Goal: Task Accomplishment & Management: Complete application form

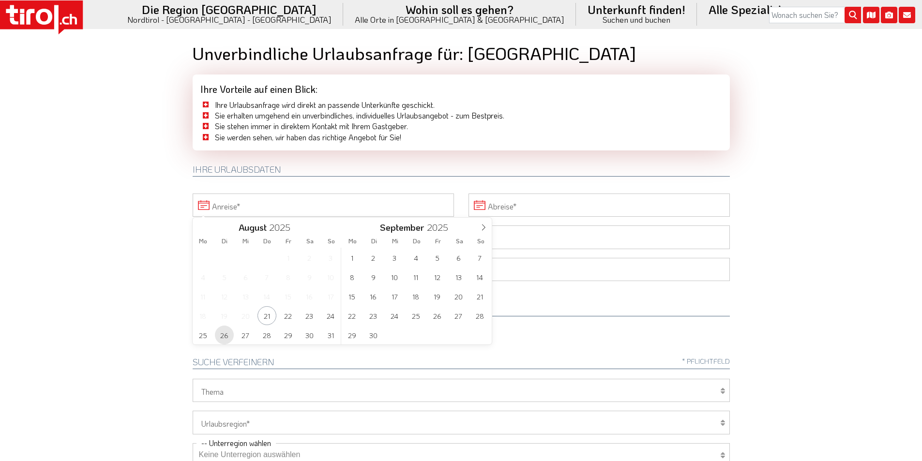
click at [222, 335] on span "26" at bounding box center [224, 335] width 19 height 19
click at [351, 254] on span "1" at bounding box center [352, 257] width 19 height 19
type input "[DATE]"
drag, startPoint x: 242, startPoint y: 236, endPoint x: 97, endPoint y: 197, distance: 149.8
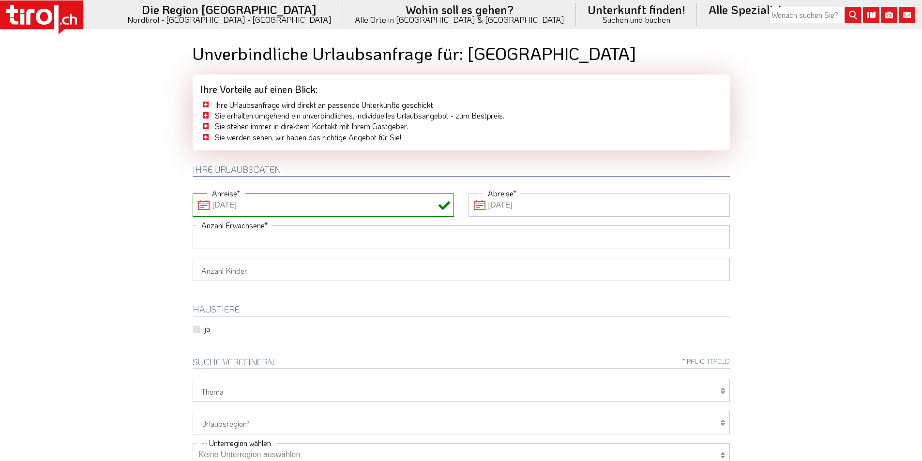
click at [241, 236] on input "Anzahl Erwachsene" at bounding box center [461, 237] width 537 height 23
type input "2"
click at [94, 195] on body ".st0{fill:#FFFFFF}.st1{fill:#E31017} Die Region [GEOGRAPHIC_DATA] [GEOGRAPHIC_D…" at bounding box center [461, 230] width 922 height 461
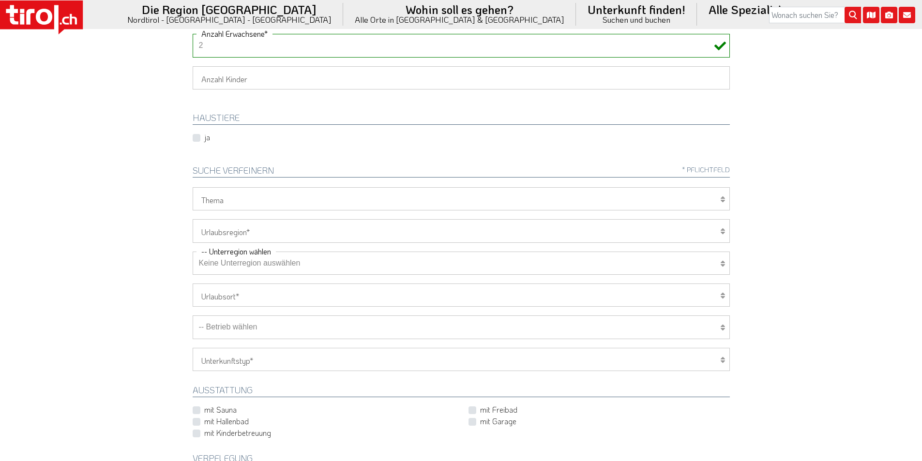
scroll to position [242, 0]
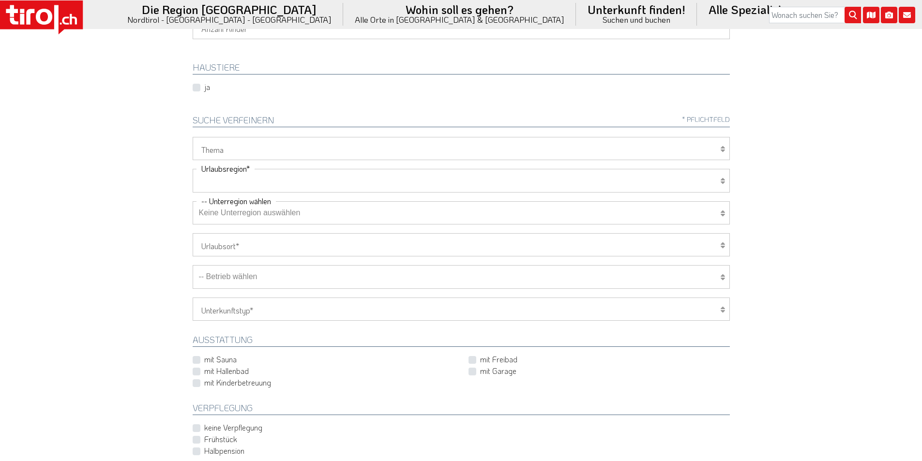
click at [226, 180] on select "[GEOGRAPHIC_DATA]/Nordtirol Osttirol [GEOGRAPHIC_DATA] Tirols Nachbarn" at bounding box center [461, 180] width 537 height 23
select select "7272"
click at [193, 169] on select "[GEOGRAPHIC_DATA]/Nordtirol Osttirol [GEOGRAPHIC_DATA] Tirols Nachbarn" at bounding box center [461, 180] width 537 height 23
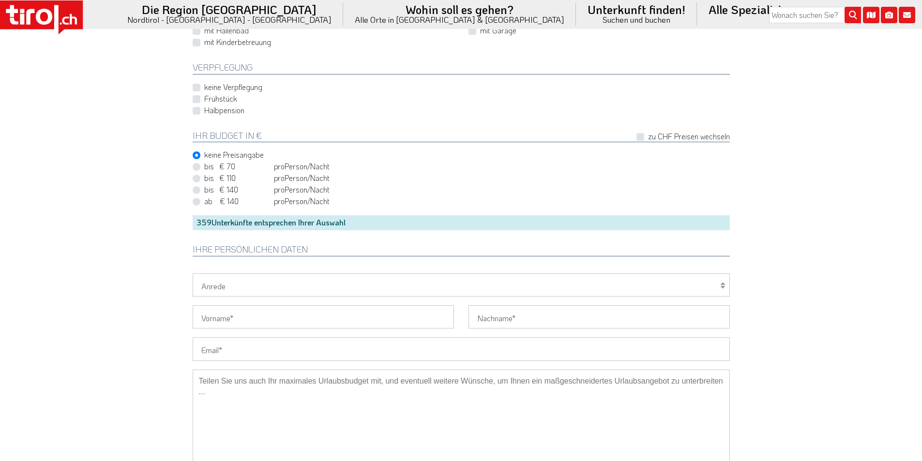
scroll to position [629, 0]
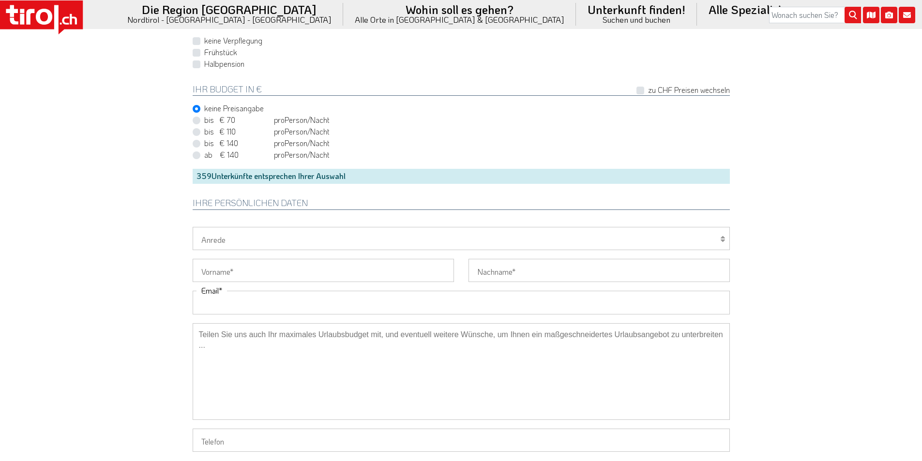
drag, startPoint x: 222, startPoint y: 301, endPoint x: 162, endPoint y: 267, distance: 69.3
click at [222, 301] on input "Email" at bounding box center [461, 302] width 537 height 23
paste input "judith.herchenroeder@gmail.com"
type input "judith.herchenroeder@gmail.com"
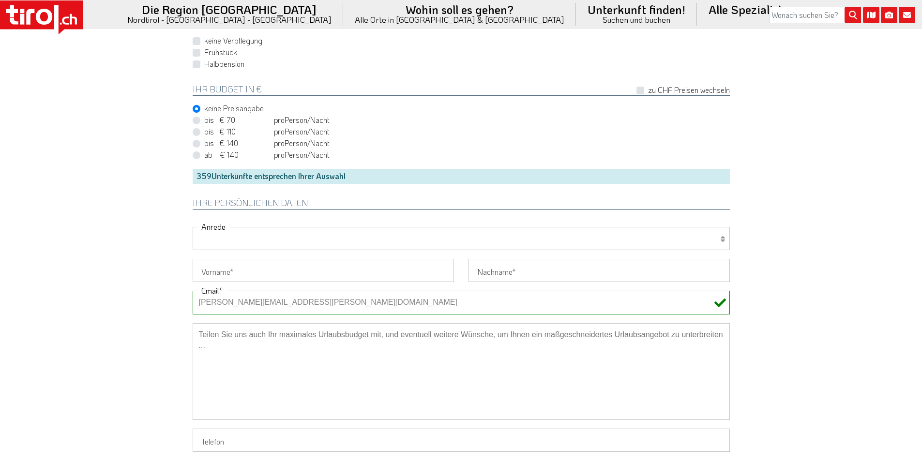
drag, startPoint x: 225, startPoint y: 243, endPoint x: 222, endPoint y: 248, distance: 6.1
click at [225, 243] on select "Herr Frau Familie" at bounding box center [461, 238] width 537 height 23
select select "Frau"
click at [193, 227] on select "Herr Frau Familie" at bounding box center [461, 238] width 537 height 23
drag, startPoint x: 220, startPoint y: 273, endPoint x: 169, endPoint y: 243, distance: 59.4
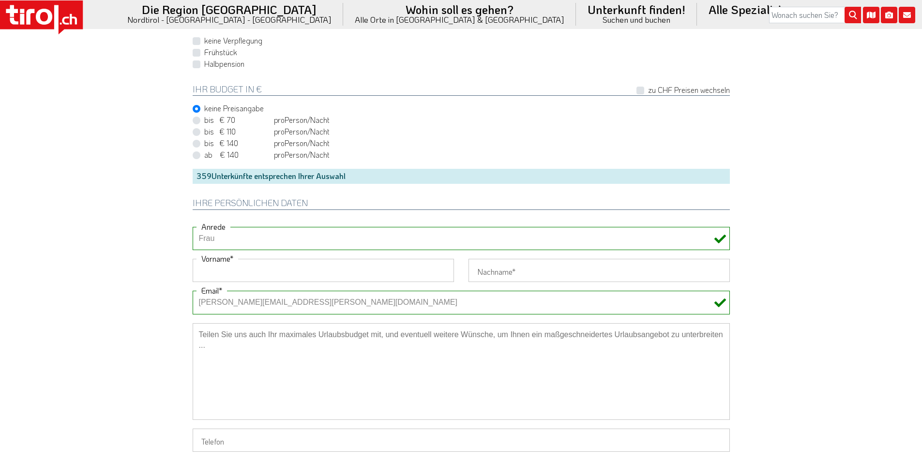
click at [220, 273] on input "Vorname" at bounding box center [323, 270] width 261 height 23
paste input "Judith"
type input "Judith"
click at [497, 272] on input "Nachname" at bounding box center [599, 270] width 261 height 23
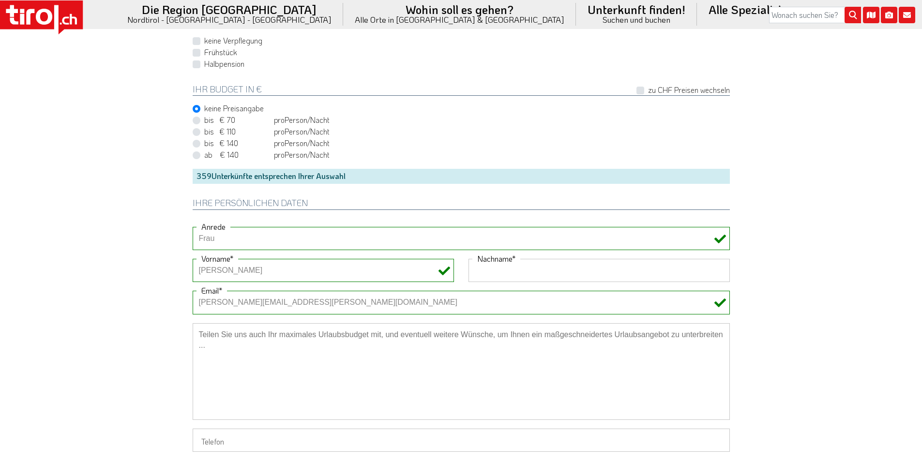
paste input "Herchenröder"
type input "Herchenröder"
click at [204, 61] on label "Halbpension" at bounding box center [224, 64] width 40 height 11
click at [195, 61] on input "Halbpension" at bounding box center [463, 64] width 537 height 6
checkbox input "true"
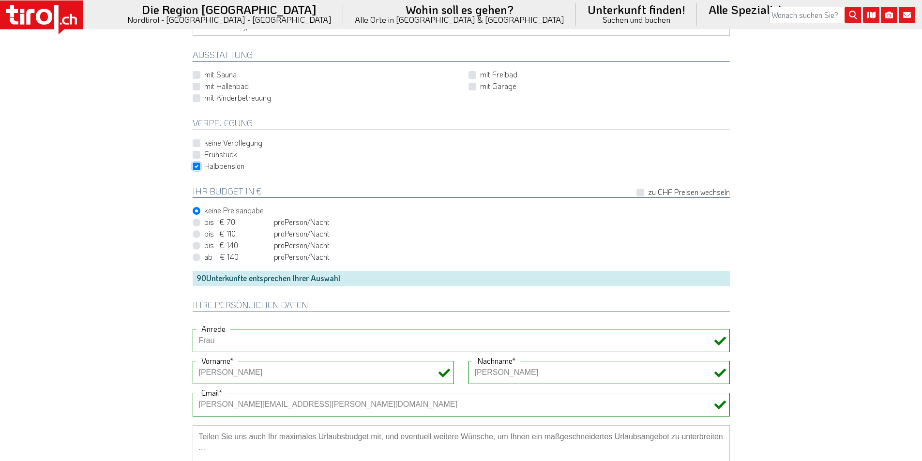
scroll to position [436, 0]
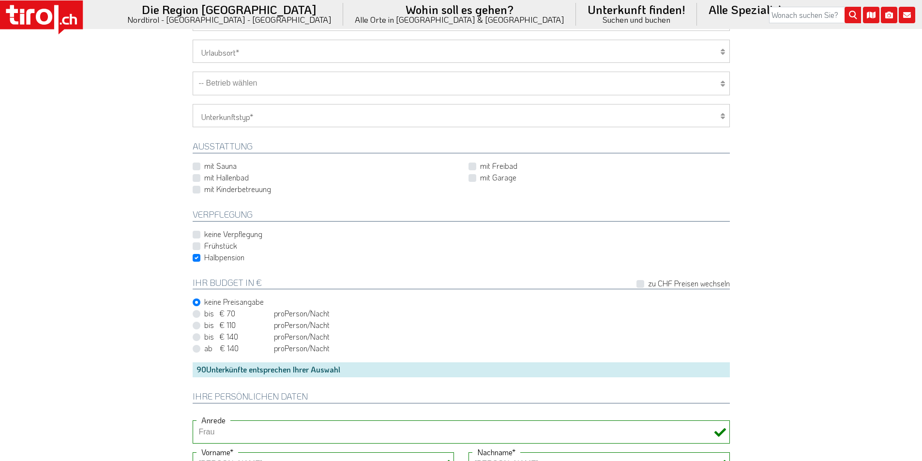
click at [251, 82] on select "-- Betrieb wählen ABINEA Dolomiti Romantic SPA Hotel [GEOGRAPHIC_DATA] - Oetz A…" at bounding box center [461, 83] width 537 height 23
select select "8642"
click at [193, 72] on select "-- Betrieb wählen ABINEA Dolomiti Romantic SPA Hotel [GEOGRAPHIC_DATA] - Oetz A…" at bounding box center [461, 83] width 537 height 23
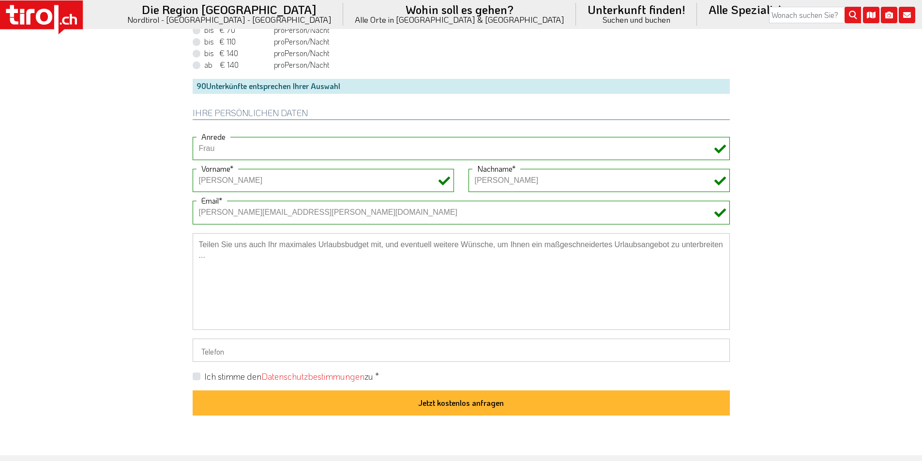
scroll to position [774, 0]
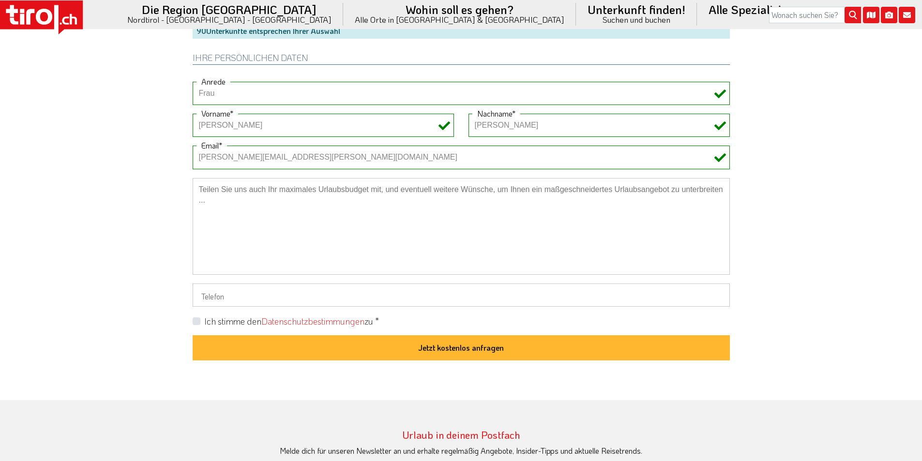
click at [204, 322] on label "Ich stimme den Datenschutzbestimmungen zu *" at bounding box center [291, 322] width 175 height 12
click at [197, 322] on input "Ich stimme den Datenschutzbestimmungen zu *" at bounding box center [463, 321] width 537 height 6
checkbox input "true"
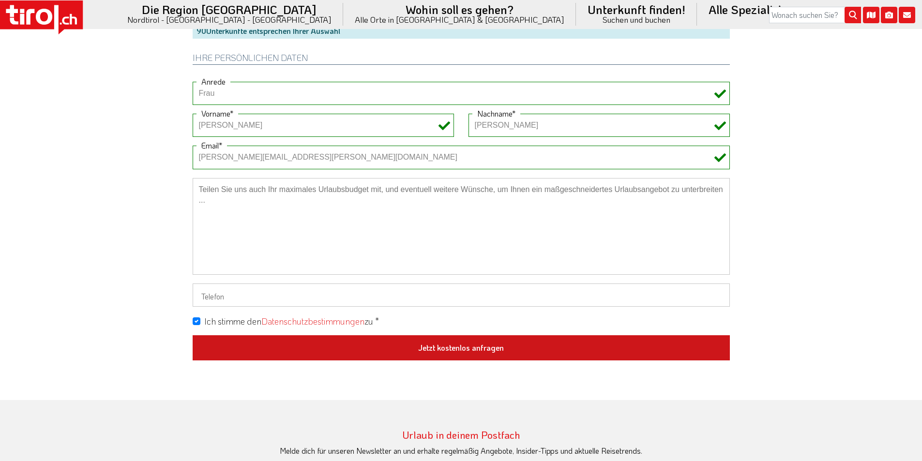
click at [451, 348] on button "Jetzt kostenlos anfragen" at bounding box center [461, 347] width 537 height 25
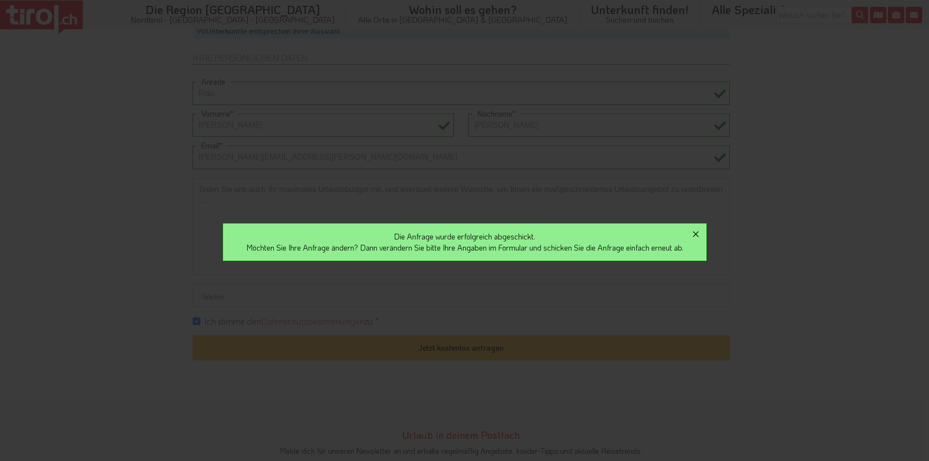
click at [699, 231] on icon "button" at bounding box center [696, 234] width 12 height 12
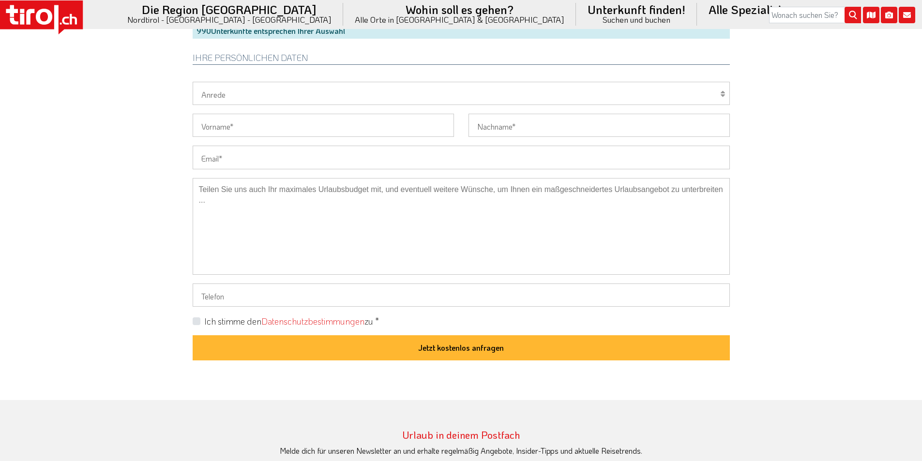
scroll to position [774, 0]
click at [237, 154] on input "Email" at bounding box center [461, 157] width 537 height 23
paste input "[PERSON_NAME][EMAIL_ADDRESS][DOMAIN_NAME]"
type input "[PERSON_NAME][EMAIL_ADDRESS][DOMAIN_NAME]"
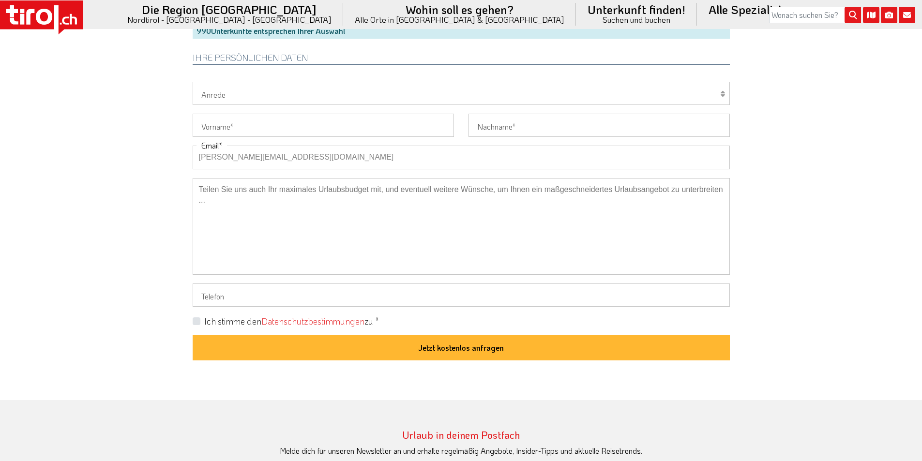
drag, startPoint x: 125, startPoint y: 112, endPoint x: 123, endPoint y: 105, distance: 7.5
click at [227, 91] on select "Herr Frau Familie" at bounding box center [461, 93] width 537 height 23
select select "Frau"
click at [193, 82] on select "Herr Frau Familie" at bounding box center [461, 93] width 537 height 23
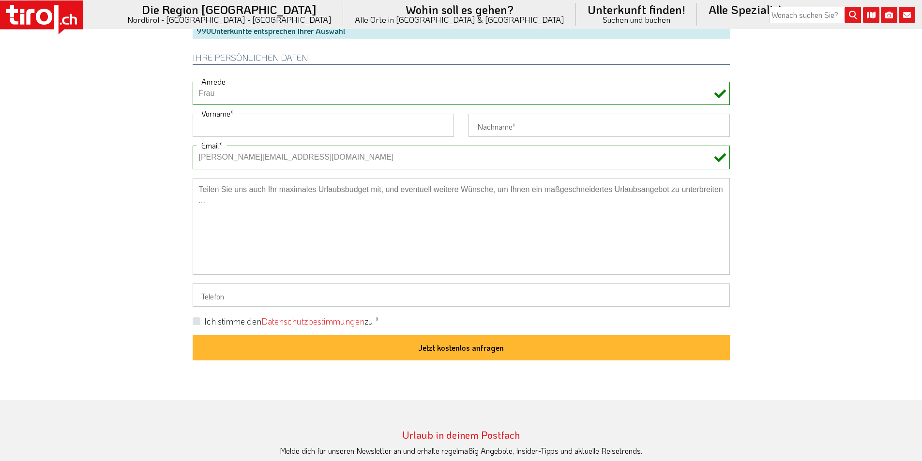
click at [220, 130] on input "Vorname" at bounding box center [323, 125] width 261 height 23
paste input "[PERSON_NAME]"
type input "[PERSON_NAME]"
drag, startPoint x: 126, startPoint y: 93, endPoint x: 107, endPoint y: 14, distance: 81.0
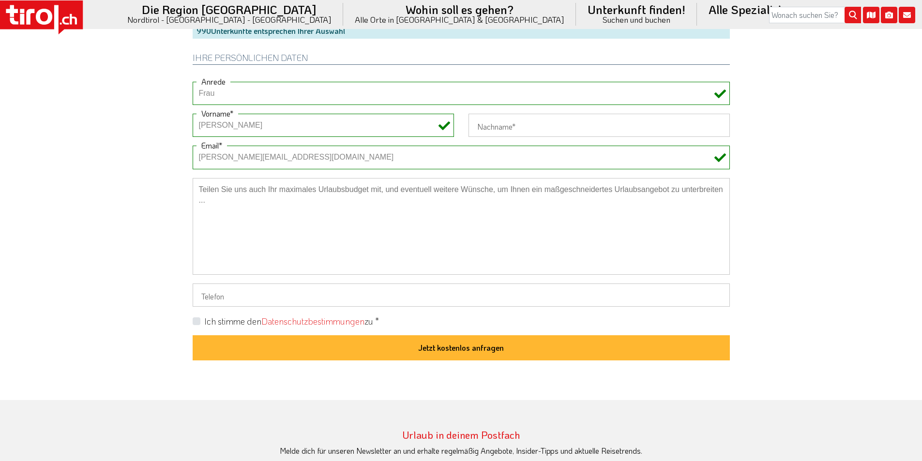
drag, startPoint x: 498, startPoint y: 127, endPoint x: 482, endPoint y: 126, distance: 15.5
click at [498, 127] on input "Nachname" at bounding box center [599, 125] width 261 height 23
paste input "Sers"
type input "Sers"
click at [204, 323] on label "Ich stimme den Datenschutzbestimmungen zu *" at bounding box center [291, 322] width 175 height 12
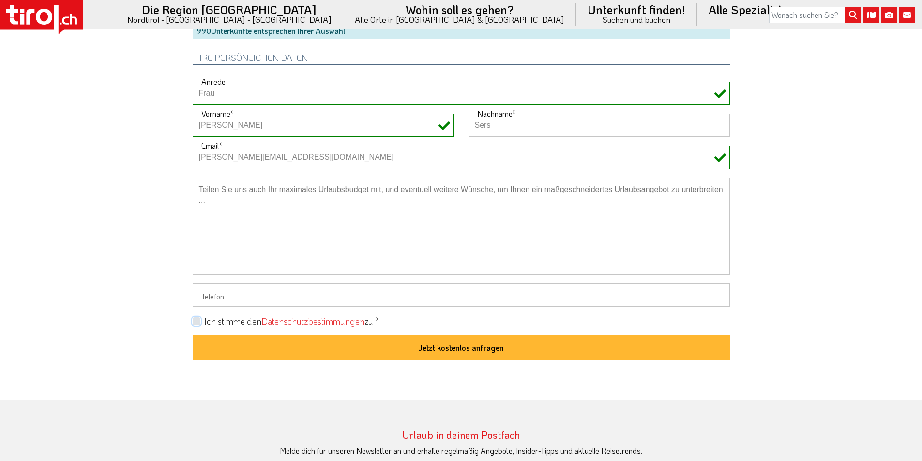
click at [197, 323] on input "Ich stimme den Datenschutzbestimmungen zu *" at bounding box center [463, 321] width 537 height 6
checkbox input "true"
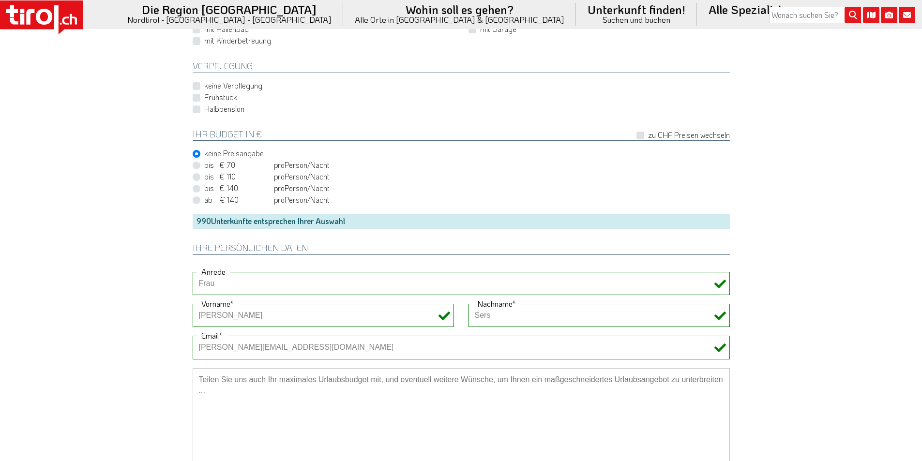
scroll to position [581, 0]
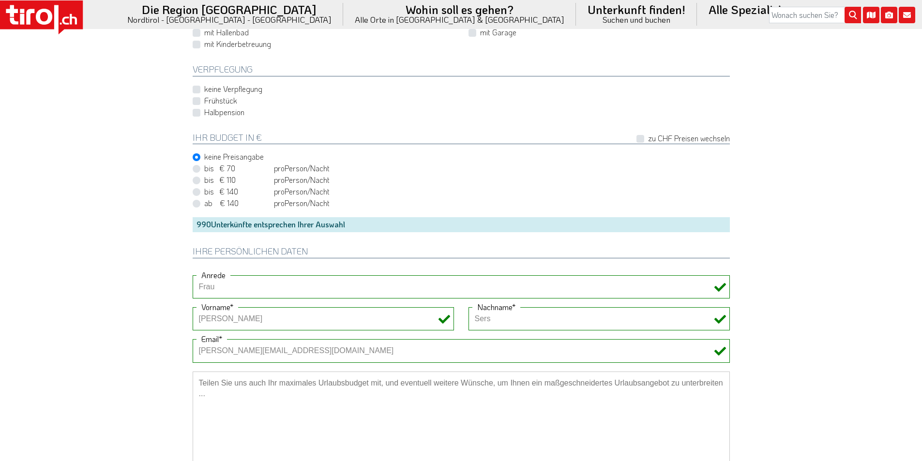
click at [204, 104] on label "Frühstück" at bounding box center [220, 100] width 33 height 11
click at [197, 104] on input "Frühstück" at bounding box center [463, 100] width 537 height 6
checkbox input "true"
click at [197, 117] on div "Halbpension" at bounding box center [461, 113] width 537 height 12
click at [204, 115] on label "Halbpension" at bounding box center [224, 112] width 40 height 11
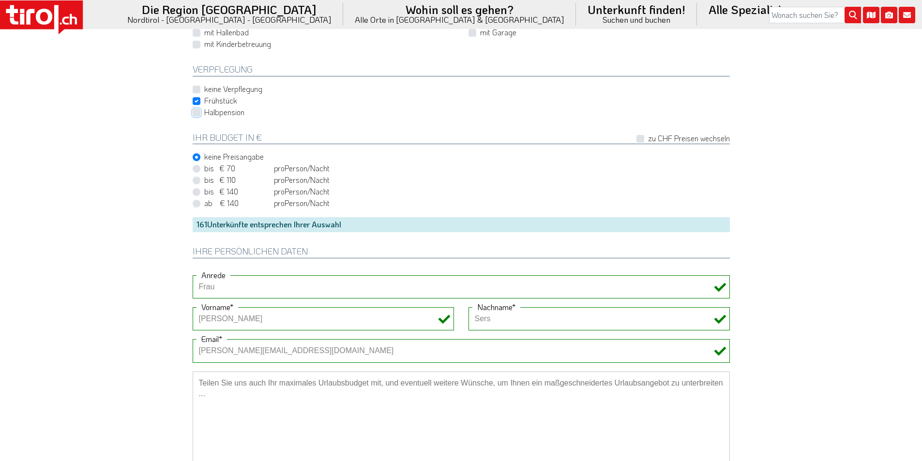
click at [197, 115] on input "Halbpension" at bounding box center [463, 112] width 537 height 6
checkbox input "true"
click at [239, 381] on textarea at bounding box center [461, 420] width 537 height 97
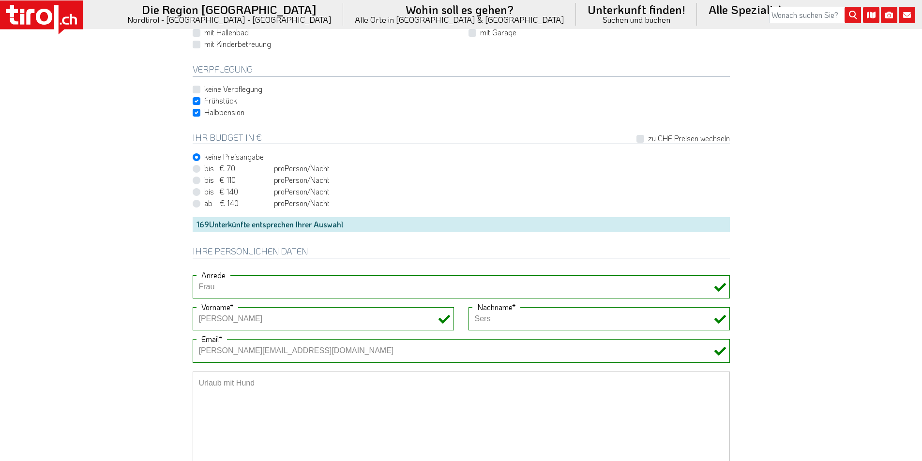
type textarea "Urlaub mit Hund"
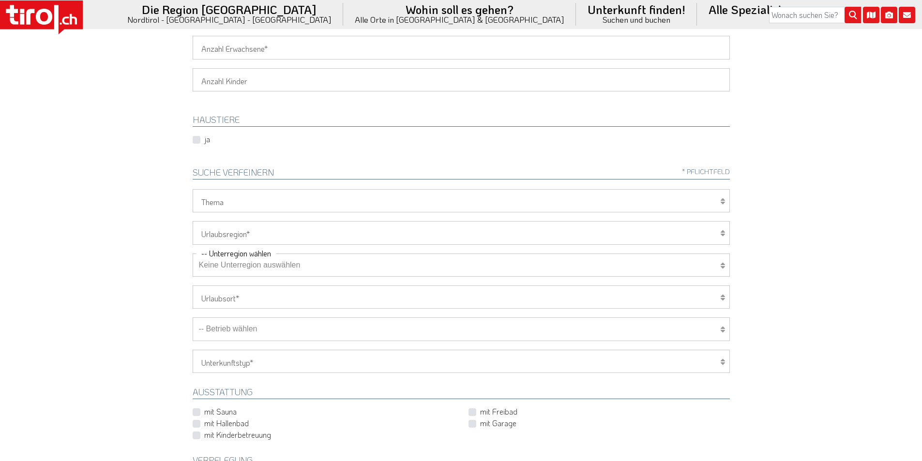
scroll to position [0, 0]
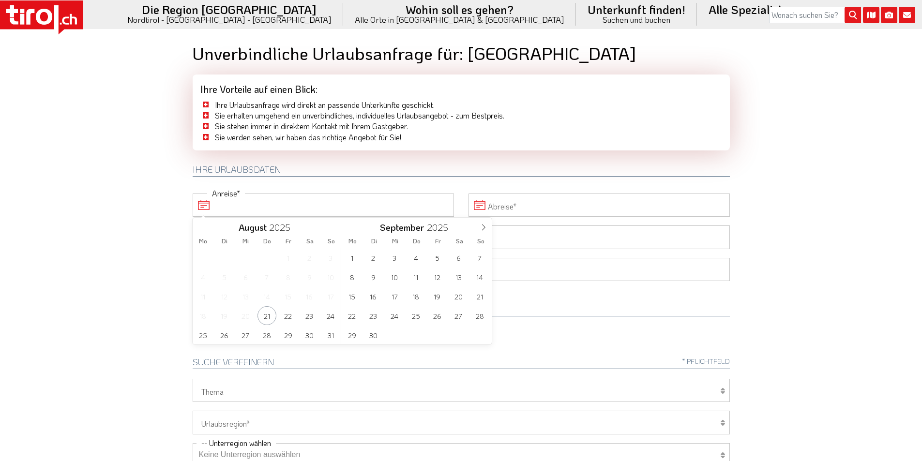
click at [257, 208] on input "Anreise" at bounding box center [323, 205] width 261 height 23
click at [352, 275] on span "8" at bounding box center [352, 277] width 19 height 19
click at [305, 279] on span "13" at bounding box center [309, 277] width 19 height 19
type input "[DATE]"
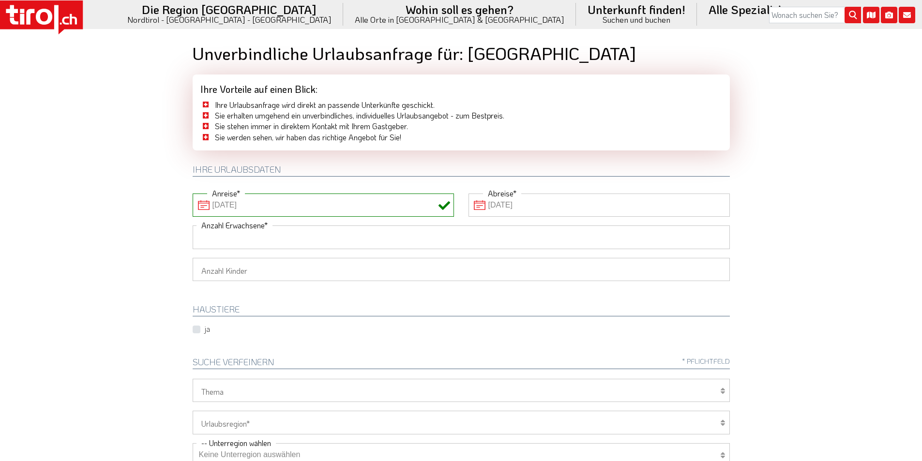
click at [248, 243] on input "Anzahl Erwachsene" at bounding box center [461, 237] width 537 height 23
type input "2"
click at [80, 199] on body ".st0{fill:#FFFFFF}.st1{fill:#E31017} Die Region [GEOGRAPHIC_DATA] [GEOGRAPHIC_D…" at bounding box center [461, 230] width 922 height 461
click at [223, 277] on select "1 2 3 4 5 6" at bounding box center [461, 269] width 537 height 23
select select "2"
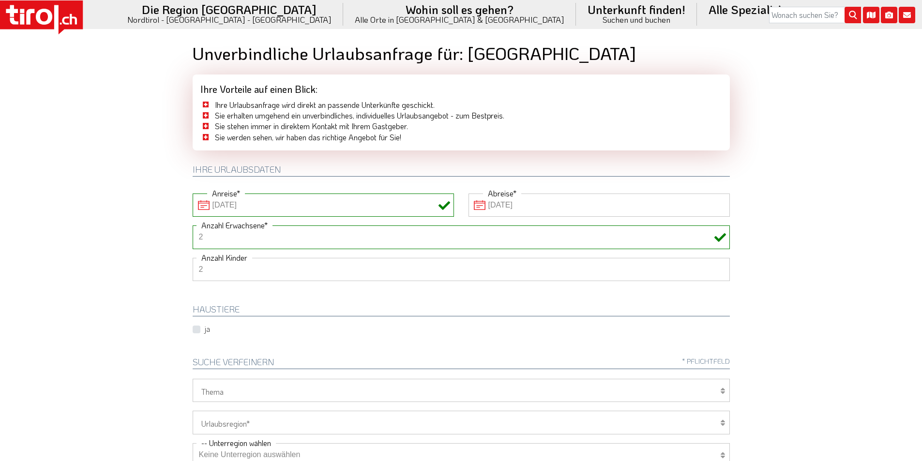
click at [193, 258] on select "1 2 3 4 5 6" at bounding box center [461, 269] width 537 height 23
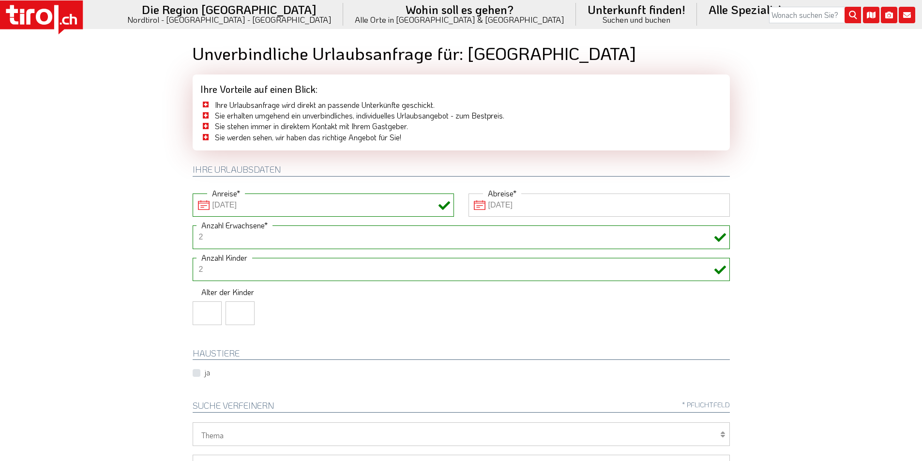
click at [202, 305] on input "number" at bounding box center [207, 313] width 29 height 23
type input "7"
type input "14"
click at [99, 227] on body ".st0{fill:#FFFFFF}.st1{fill:#E31017} Die Region [GEOGRAPHIC_DATA] [GEOGRAPHIC_D…" at bounding box center [461, 230] width 922 height 461
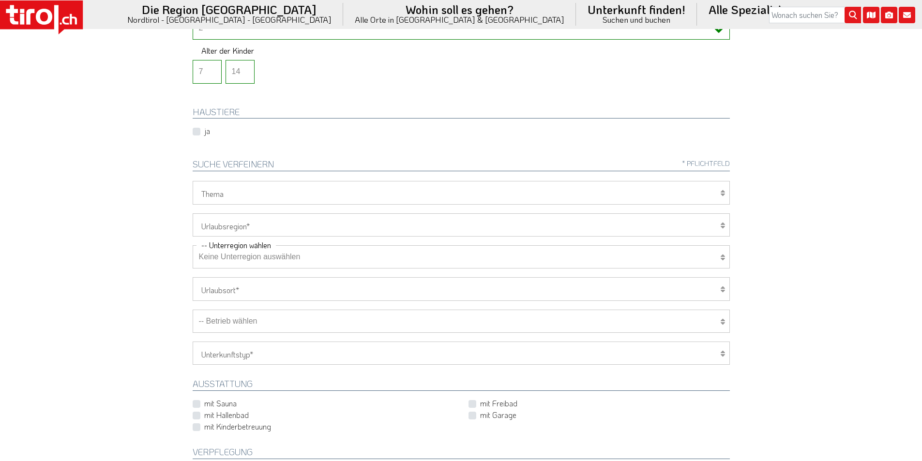
scroll to position [242, 0]
click at [238, 227] on select "[GEOGRAPHIC_DATA]/Nordtirol Osttirol [GEOGRAPHIC_DATA] Tirols Nachbarn" at bounding box center [461, 224] width 537 height 23
select select "7272"
click at [193, 213] on select "[GEOGRAPHIC_DATA]/Nordtirol Osttirol [GEOGRAPHIC_DATA] Tirols Nachbarn" at bounding box center [461, 224] width 537 height 23
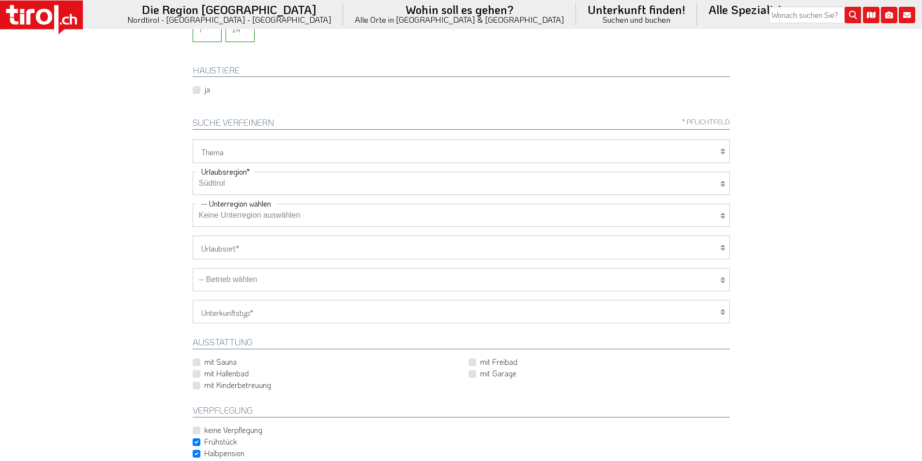
scroll to position [339, 0]
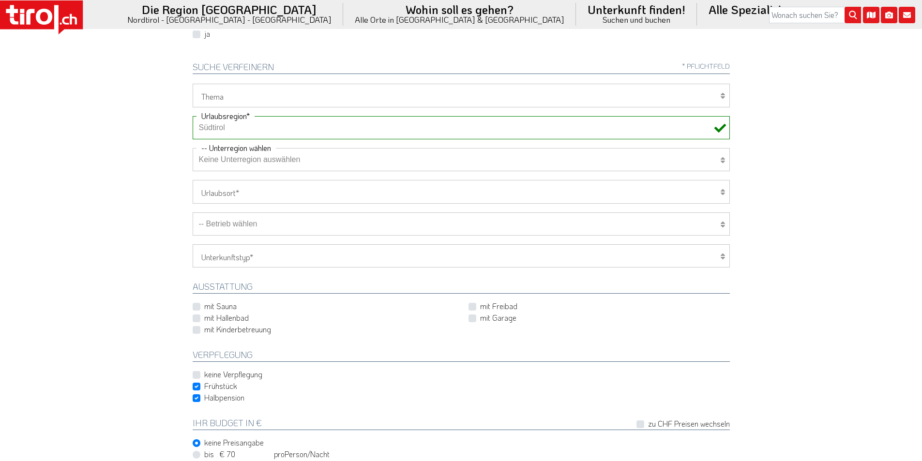
click at [265, 227] on select "-- Betrieb wählen ABINEA Dolomiti Romantic SPA Hotel [GEOGRAPHIC_DATA] - Oetz A…" at bounding box center [461, 223] width 537 height 23
click at [193, 212] on select "-- Betrieb wählen ABINEA Dolomiti Romantic SPA Hotel [GEOGRAPHIC_DATA] - Oetz A…" at bounding box center [461, 223] width 537 height 23
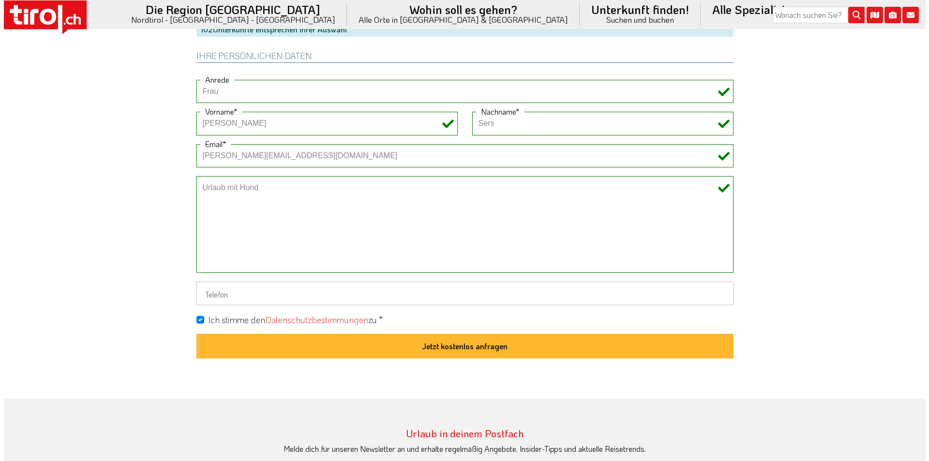
scroll to position [823, 0]
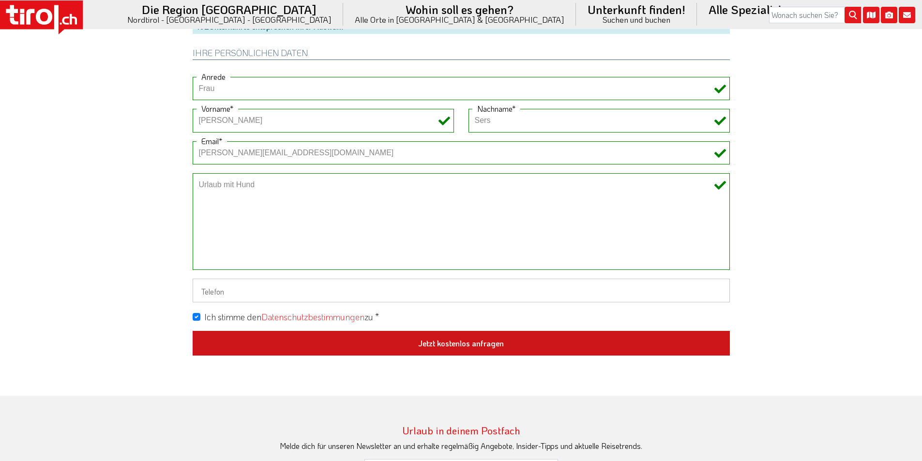
click at [483, 343] on button "Jetzt kostenlos anfragen" at bounding box center [461, 343] width 537 height 25
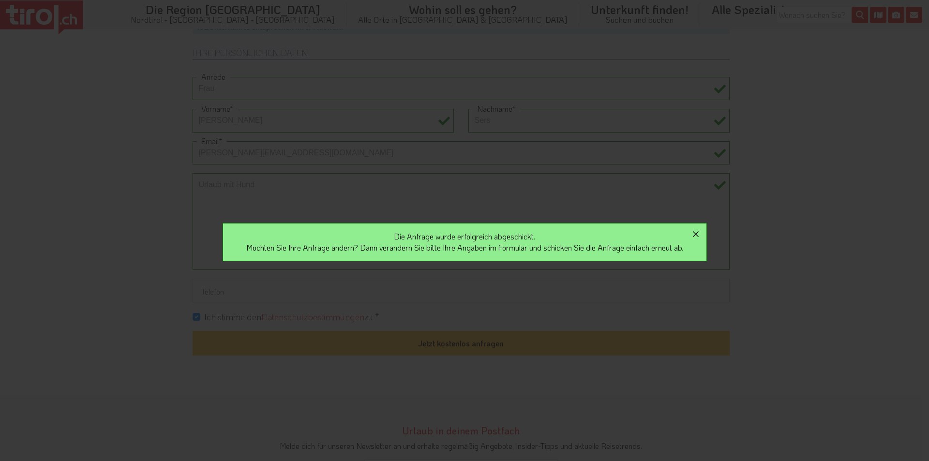
click at [701, 232] on icon "button" at bounding box center [696, 234] width 12 height 12
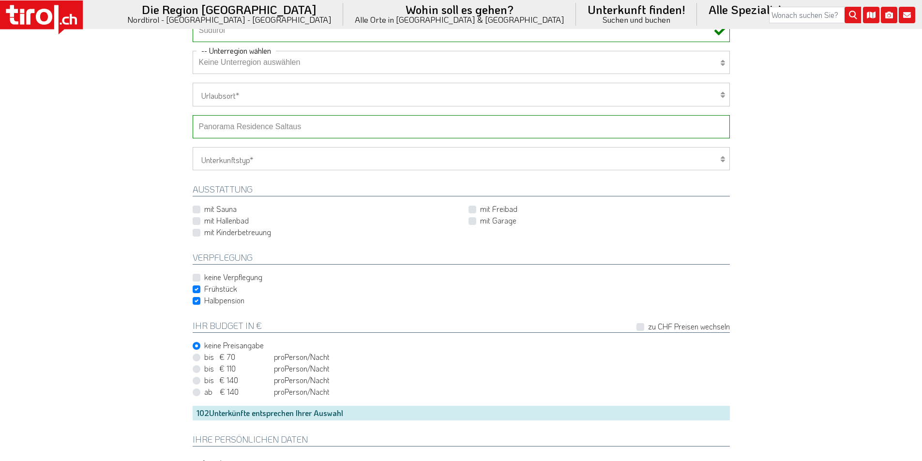
scroll to position [436, 0]
click at [273, 123] on select "-- Betrieb wählen ABINEA Dolomiti Romantic SPA Hotel [GEOGRAPHIC_DATA] - Oetz A…" at bounding box center [461, 127] width 537 height 23
select select "28595"
click at [193, 116] on select "-- Betrieb wählen ABINEA Dolomiti Romantic SPA Hotel [GEOGRAPHIC_DATA] - Oetz A…" at bounding box center [461, 127] width 537 height 23
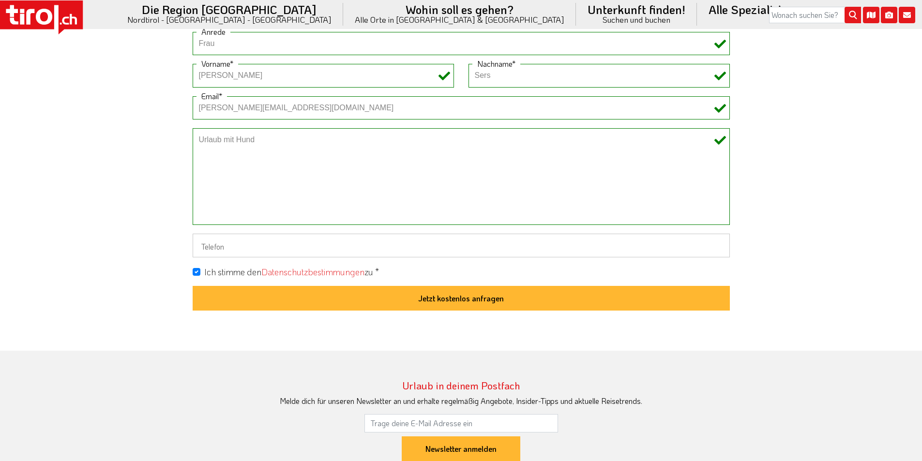
scroll to position [871, 0]
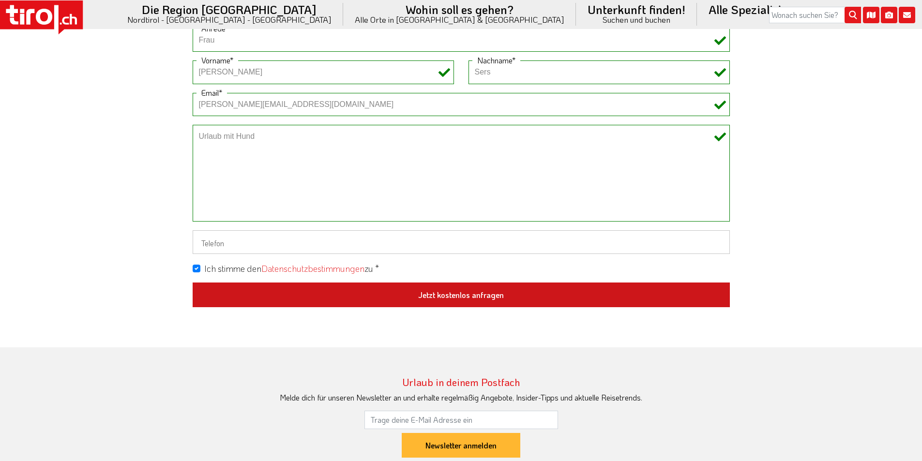
click at [468, 296] on button "Jetzt kostenlos anfragen" at bounding box center [461, 295] width 537 height 25
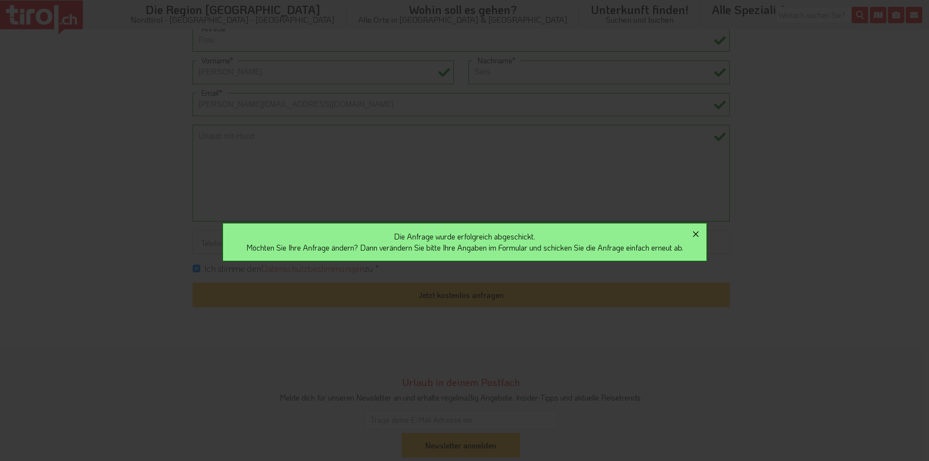
click at [702, 233] on icon "button" at bounding box center [696, 234] width 12 height 12
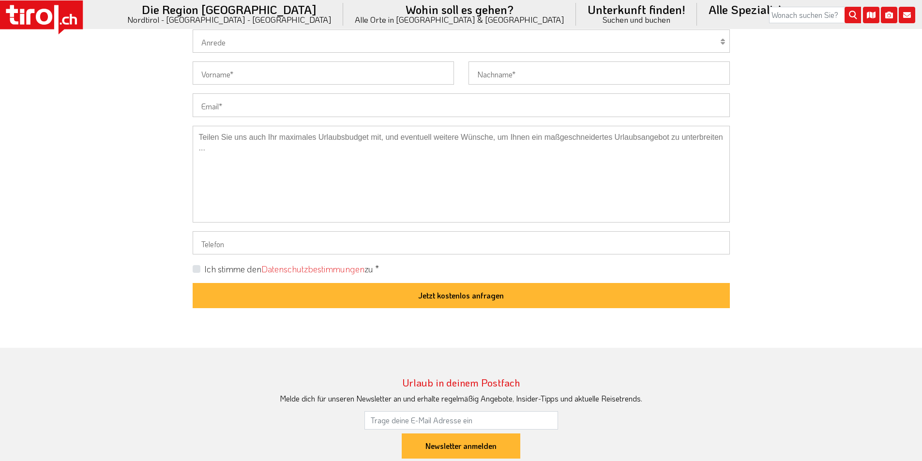
click at [241, 106] on input "Email" at bounding box center [461, 104] width 537 height 23
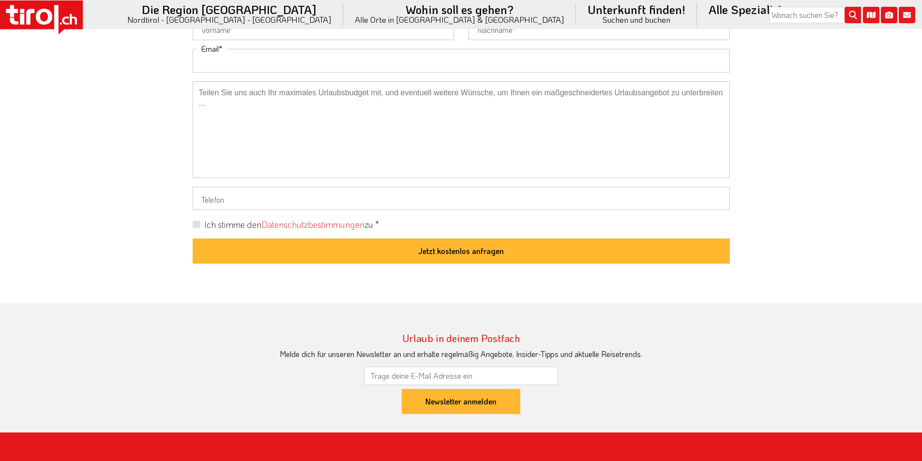
paste input "katjavetterli@bluewin.ch"
type input "katjavetterli@bluewin.ch"
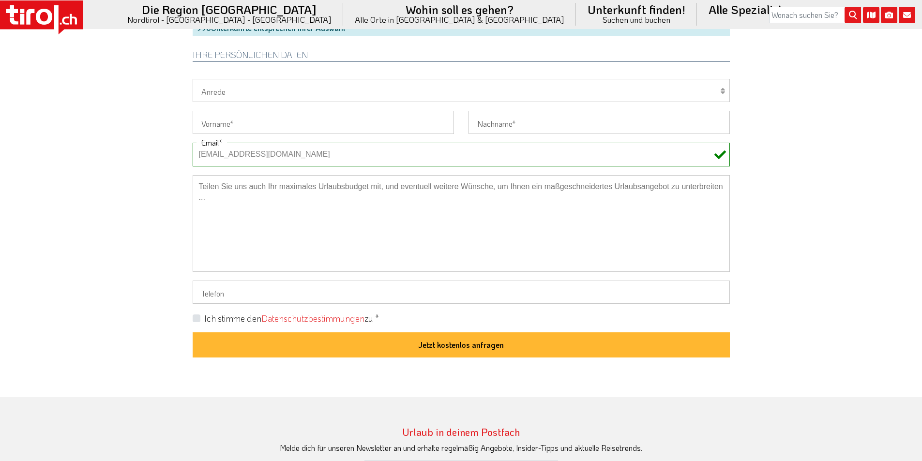
scroll to position [774, 0]
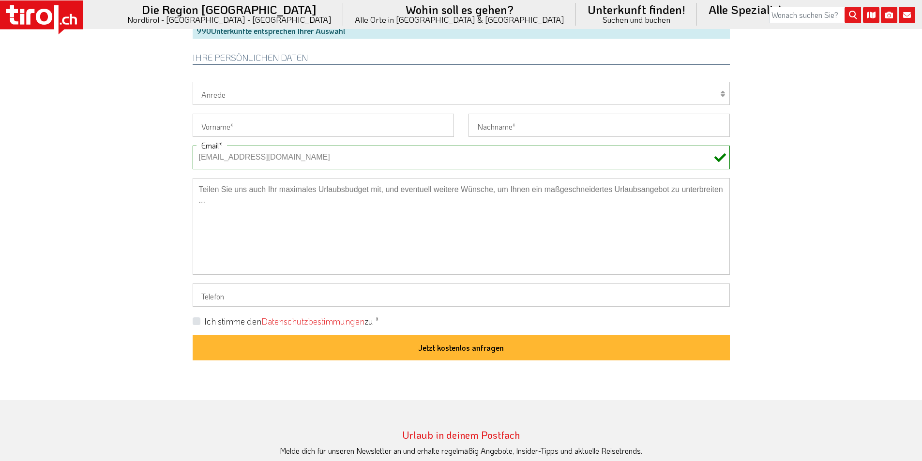
click at [230, 89] on select "Herr Frau Familie" at bounding box center [461, 93] width 537 height 23
select select "Frau"
click at [193, 82] on select "Herr Frau Familie" at bounding box center [461, 93] width 537 height 23
click at [215, 130] on input "Vorname" at bounding box center [323, 125] width 261 height 23
paste input "Katja"
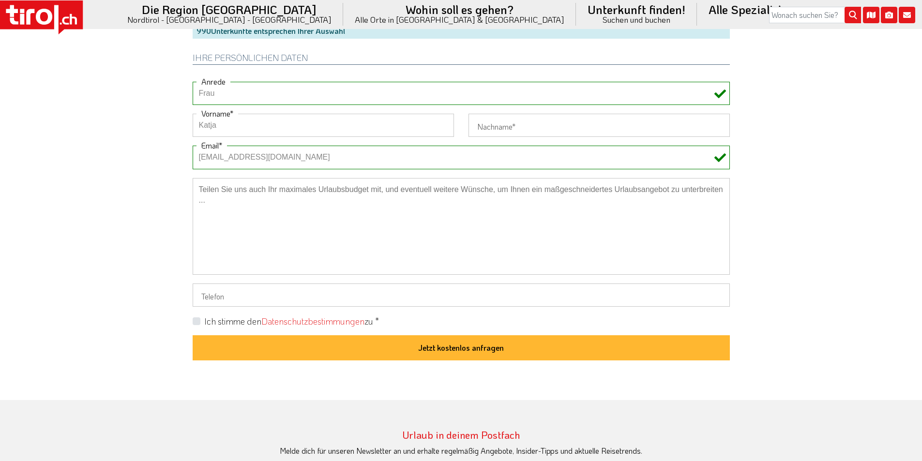
type input "Katja"
drag, startPoint x: 130, startPoint y: 91, endPoint x: 116, endPoint y: 30, distance: 62.9
click at [497, 119] on input "Nachname" at bounding box center [599, 125] width 261 height 23
paste input "Vetterli"
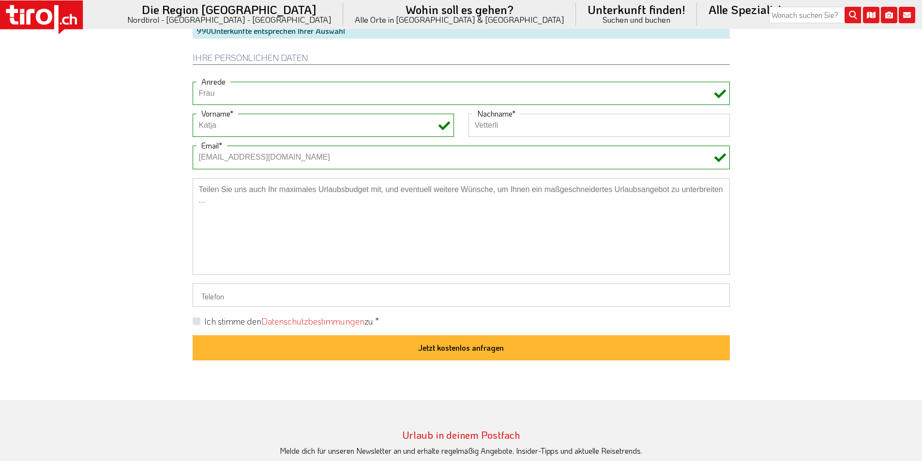
type input "Vetterli"
click at [204, 321] on label "Ich stimme den Datenschutzbestimmungen zu *" at bounding box center [291, 322] width 175 height 12
click at [197, 321] on input "Ich stimme den Datenschutzbestimmungen zu *" at bounding box center [463, 321] width 537 height 6
checkbox input "true"
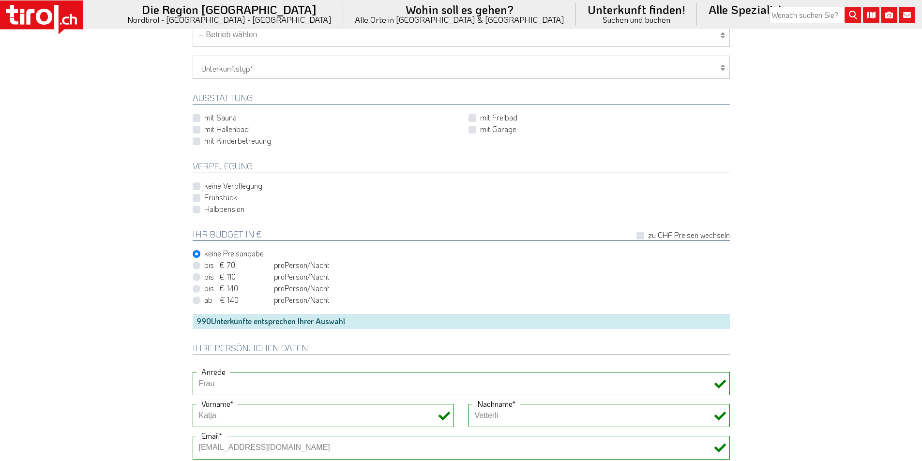
scroll to position [290, 0]
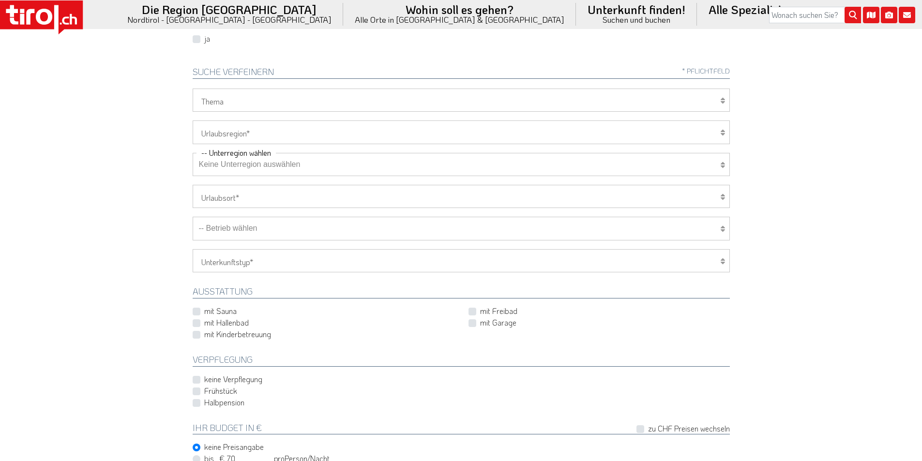
click at [227, 95] on select "Wellness Mountainbiken/Radfahren Familie Wandern Sport Skifahren Motorrad Golf" at bounding box center [461, 100] width 537 height 23
select select "7371"
click at [193, 89] on select "Wellness Mountainbiken/Radfahren Familie Wandern Sport Skifahren Motorrad Golf" at bounding box center [461, 100] width 537 height 23
click at [225, 134] on select "[GEOGRAPHIC_DATA]/Nordtirol Osttirol [GEOGRAPHIC_DATA] Tirols Nachbarn" at bounding box center [461, 132] width 537 height 23
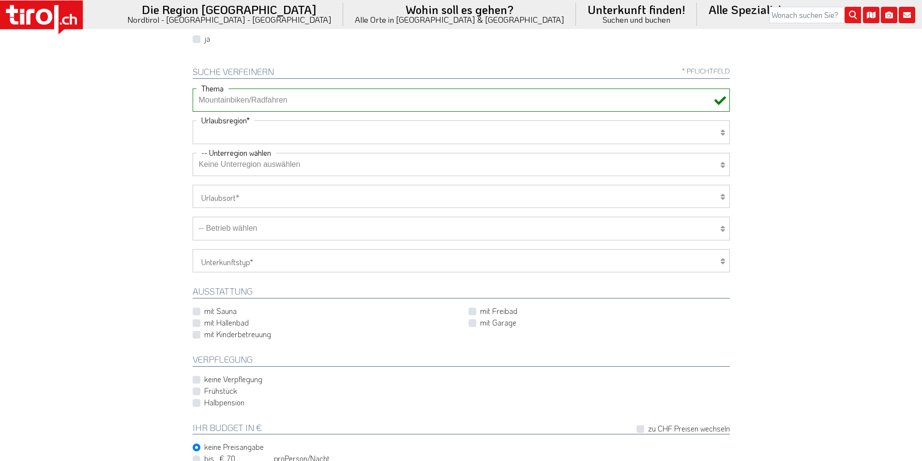
select select "7272"
click at [193, 121] on select "[GEOGRAPHIC_DATA]/Nordtirol Osttirol [GEOGRAPHIC_DATA] Tirols Nachbarn" at bounding box center [461, 132] width 537 height 23
click at [229, 166] on select "Keine Unterregion auswählen Achensee Alpbachtal & Tiroler Seenland Arlberg Feri…" at bounding box center [461, 164] width 537 height 23
select select "7351"
click at [193, 153] on select "Keine Unterregion auswählen Achensee Alpbachtal & Tiroler Seenland Arlberg Feri…" at bounding box center [461, 164] width 537 height 23
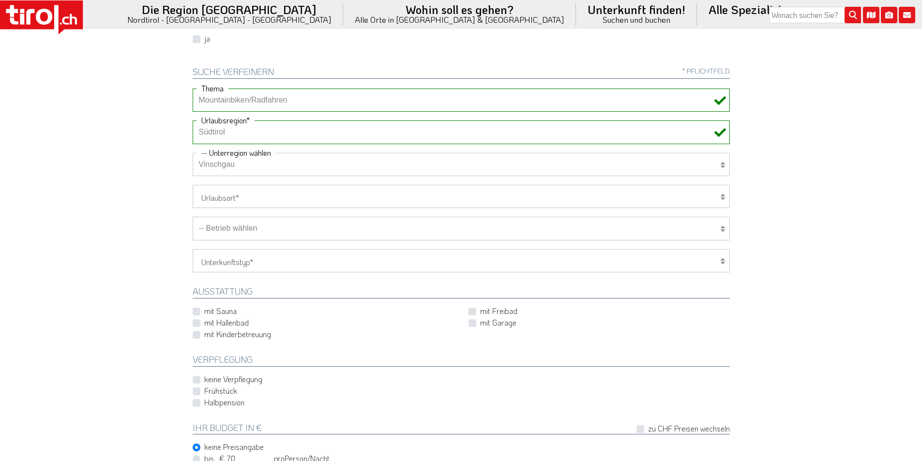
click at [251, 227] on select "-- Betrieb wählen ABINEA Dolomiti Romantic SPA Hotel [GEOGRAPHIC_DATA] - Oetz A…" at bounding box center [461, 228] width 537 height 23
select select "7892"
click at [193, 217] on select "-- Betrieb wählen ABINEA Dolomiti Romantic SPA Hotel [GEOGRAPHIC_DATA] - Oetz A…" at bounding box center [461, 228] width 537 height 23
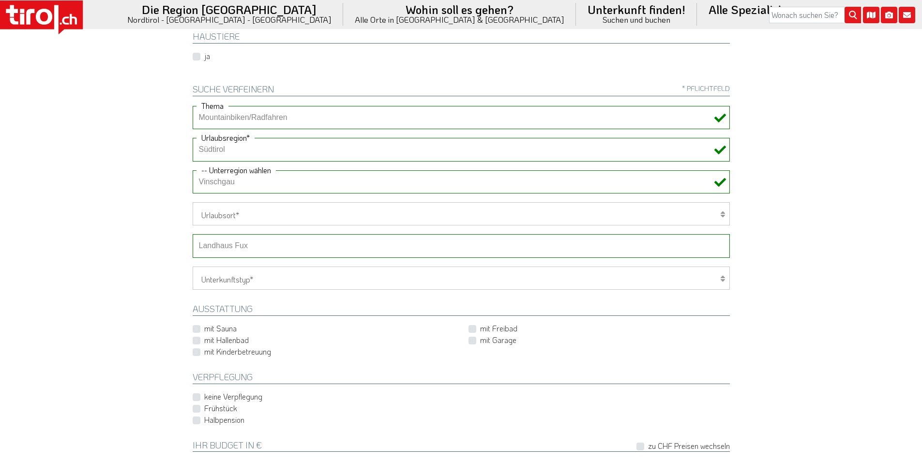
scroll to position [48, 0]
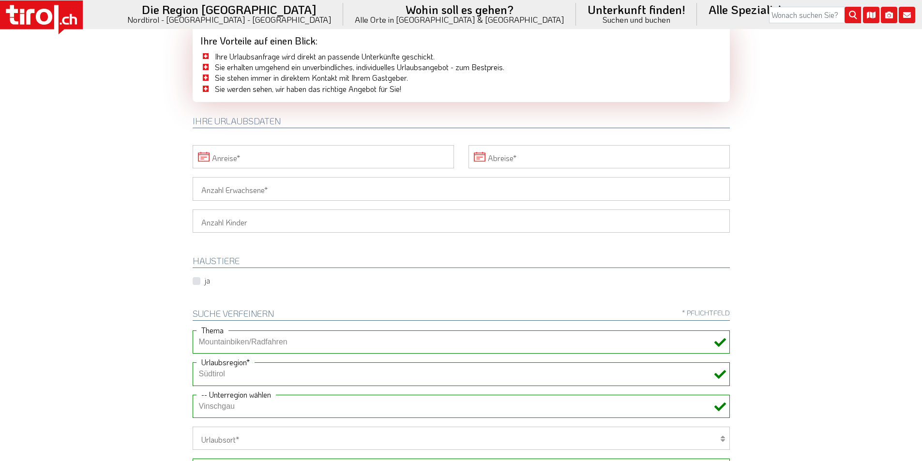
drag, startPoint x: 209, startPoint y: 185, endPoint x: 200, endPoint y: 183, distance: 8.8
click at [209, 185] on input "Anzahl Erwachsene" at bounding box center [461, 188] width 537 height 23
type input "2"
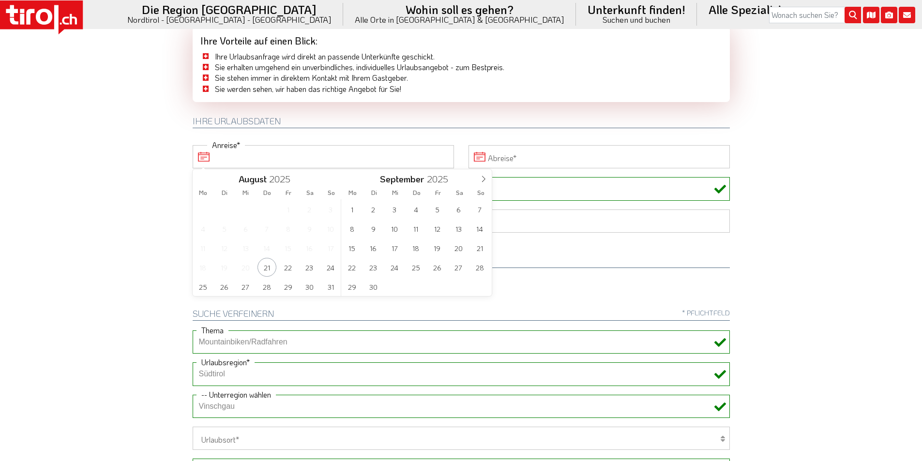
click at [275, 155] on input "Anreise" at bounding box center [323, 156] width 261 height 23
click at [412, 229] on span "11" at bounding box center [416, 228] width 19 height 19
click at [332, 229] on span "14" at bounding box center [330, 228] width 19 height 19
type input "11-09-2025"
type input "14-09-2025"
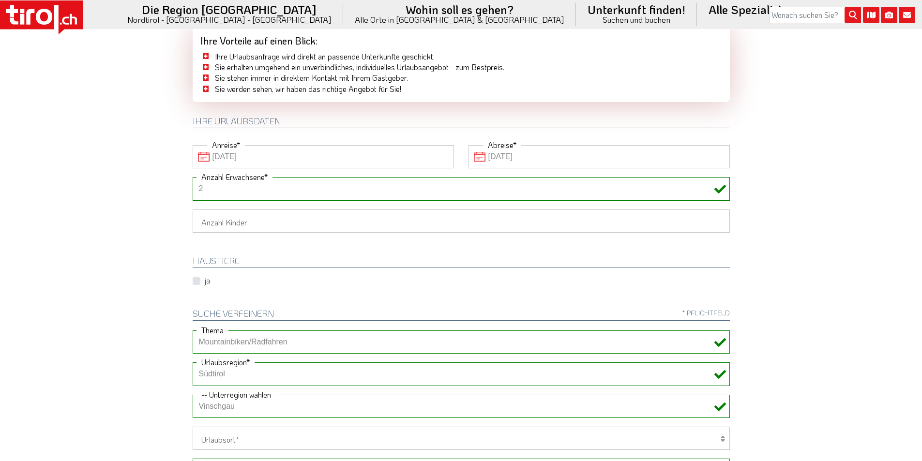
drag, startPoint x: 490, startPoint y: 255, endPoint x: 542, endPoint y: 202, distance: 73.9
click at [491, 254] on div "HAUSTIERE ja" at bounding box center [461, 264] width 552 height 45
click at [567, 155] on input "14-09-2025" at bounding box center [599, 156] width 261 height 23
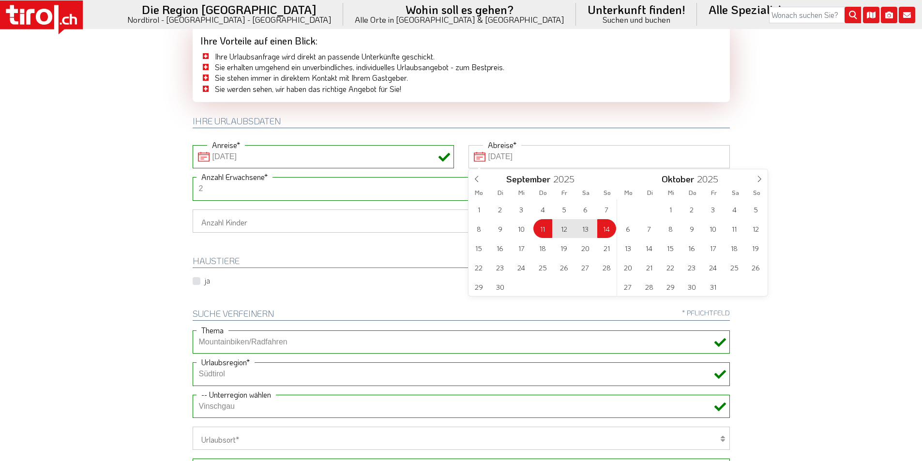
click at [577, 128] on div "Ihre Urlaubsdaten" at bounding box center [461, 118] width 552 height 33
type input "11-09-2025"
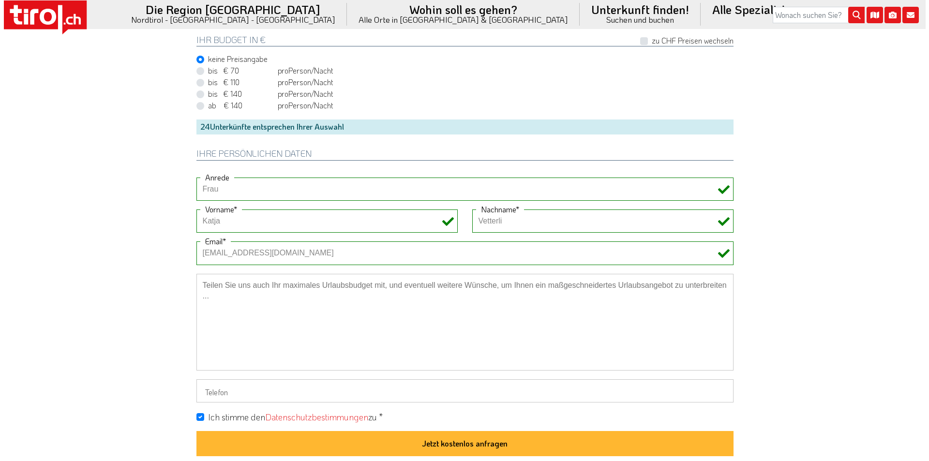
scroll to position [726, 0]
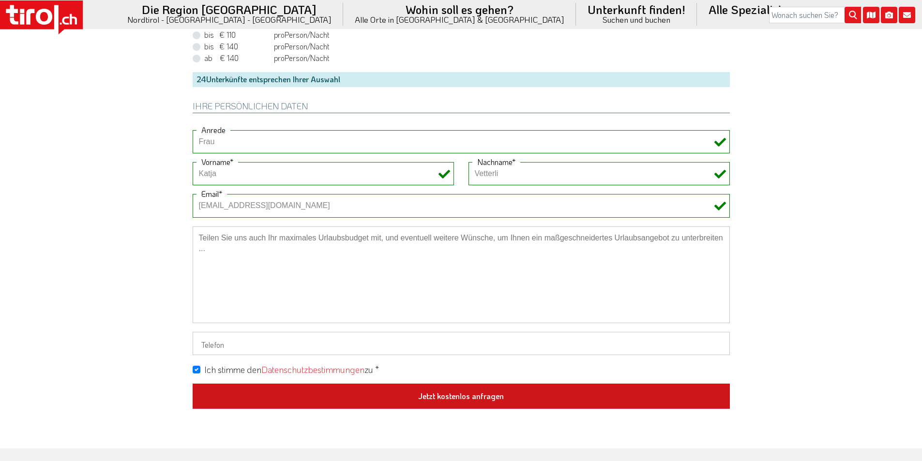
click at [451, 403] on button "Jetzt kostenlos anfragen" at bounding box center [461, 396] width 537 height 25
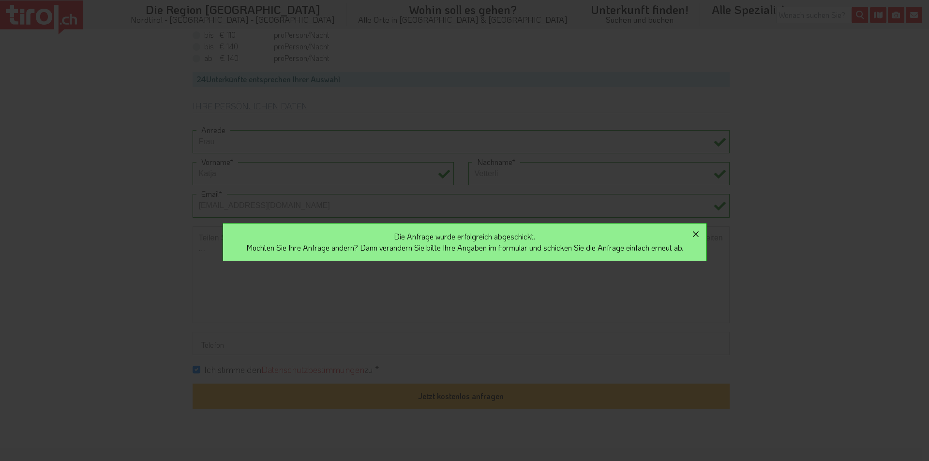
click at [701, 235] on icon "button" at bounding box center [696, 234] width 12 height 12
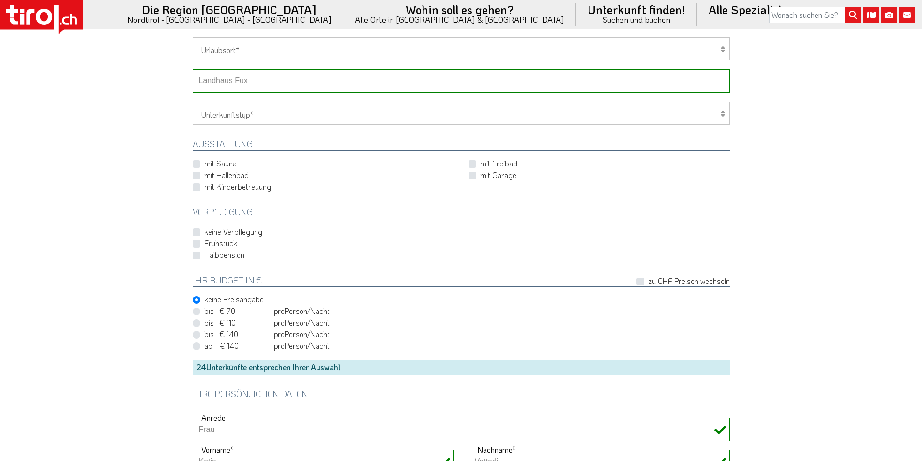
scroll to position [436, 0]
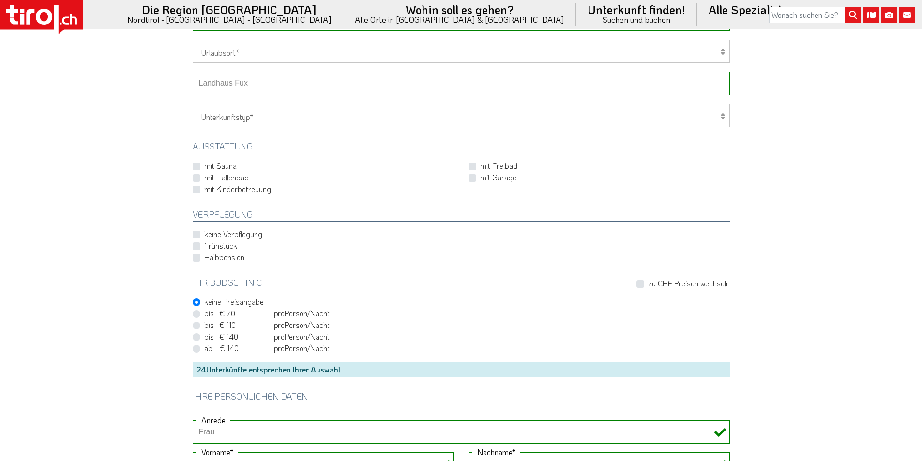
click at [250, 81] on select "-- Betrieb wählen ABINEA Dolomiti Romantic SPA Hotel [GEOGRAPHIC_DATA] - Oetz A…" at bounding box center [461, 83] width 537 height 23
click at [193, 72] on select "-- Betrieb wählen ABINEA Dolomiti Romantic SPA Hotel [GEOGRAPHIC_DATA] - Oetz A…" at bounding box center [461, 83] width 537 height 23
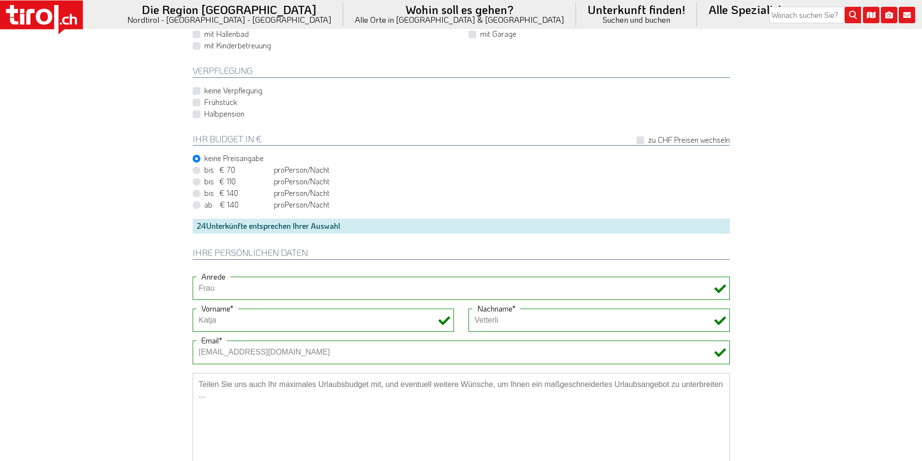
scroll to position [774, 0]
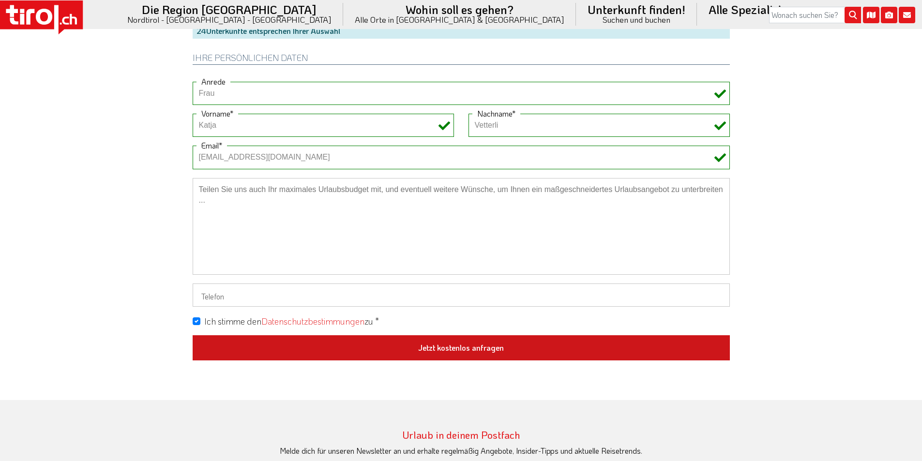
click at [472, 347] on button "Jetzt kostenlos anfragen" at bounding box center [461, 347] width 537 height 25
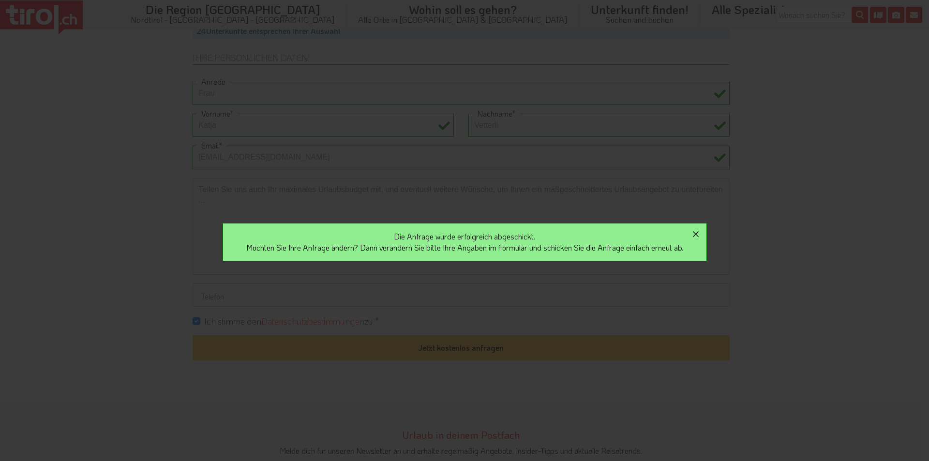
click at [702, 232] on icon "button" at bounding box center [696, 234] width 12 height 12
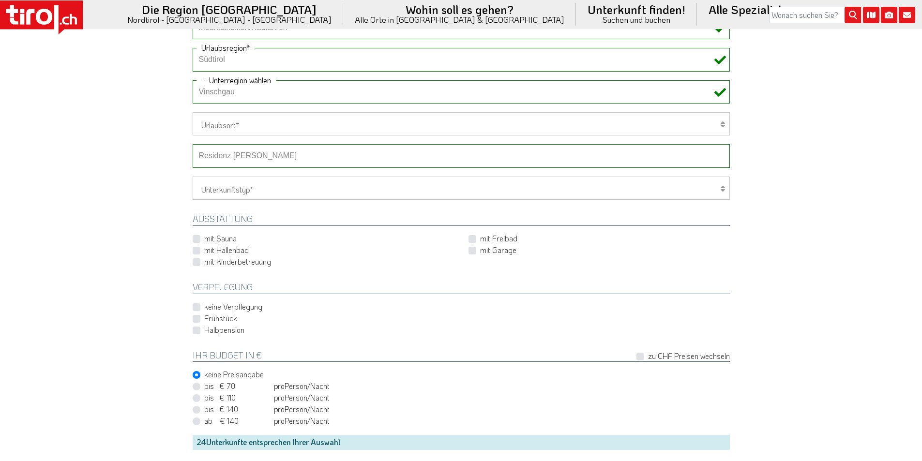
scroll to position [339, 0]
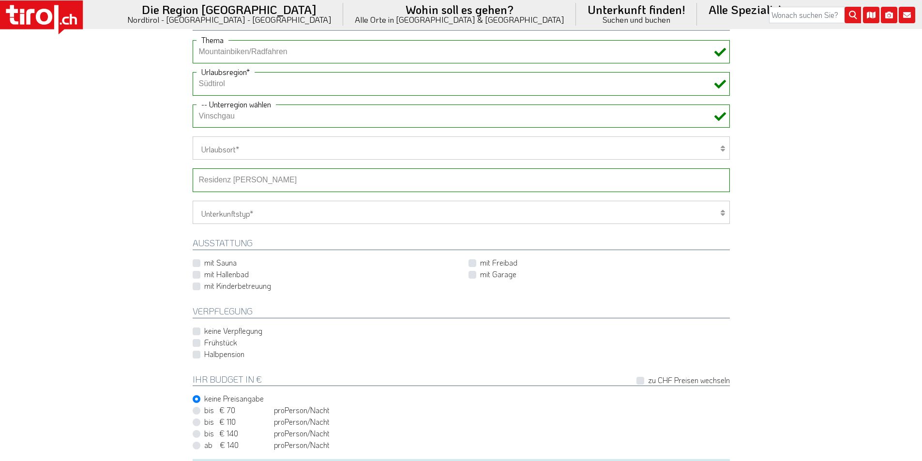
click at [257, 180] on select "-- Betrieb wählen ABINEA Dolomiti Romantic SPA Hotel [GEOGRAPHIC_DATA] - Oetz A…" at bounding box center [461, 179] width 537 height 23
select select "28898"
click at [193, 168] on select "-- Betrieb wählen ABINEA Dolomiti Romantic SPA Hotel [GEOGRAPHIC_DATA] - Oetz A…" at bounding box center [461, 179] width 537 height 23
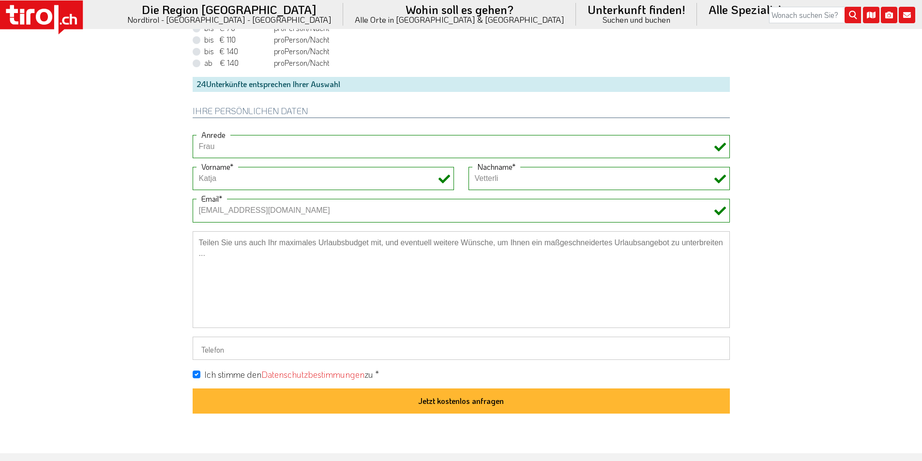
scroll to position [726, 0]
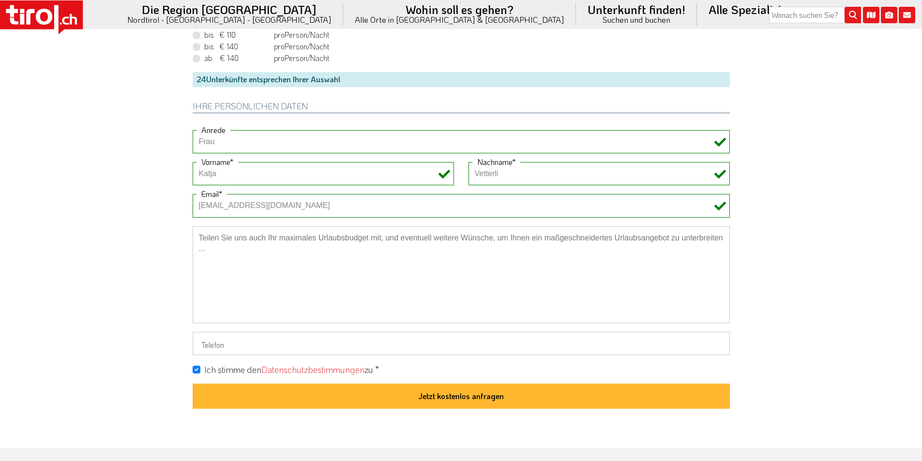
click at [468, 394] on button "Jetzt kostenlos anfragen" at bounding box center [461, 396] width 537 height 25
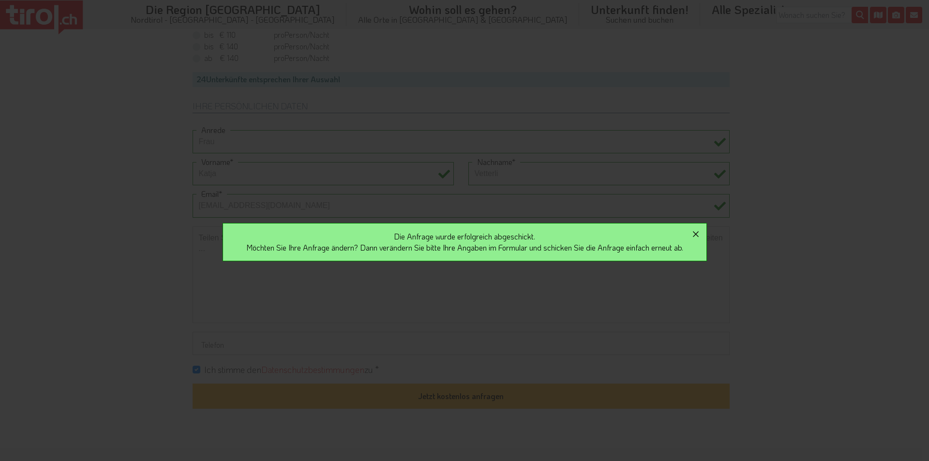
click at [700, 235] on icon "button" at bounding box center [696, 234] width 12 height 12
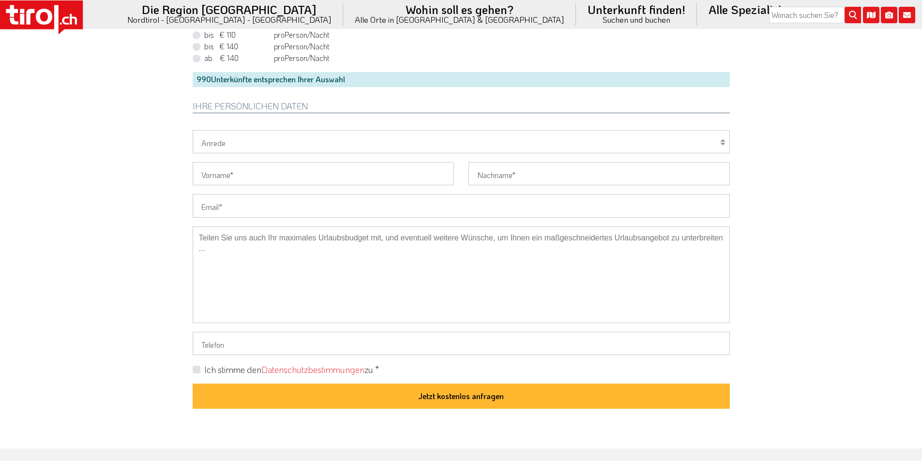
click at [227, 204] on input "Email" at bounding box center [461, 205] width 537 height 23
paste input "irisl@gmx.ch"
type input "irisl@gmx.ch"
drag, startPoint x: 127, startPoint y: 163, endPoint x: 105, endPoint y: 100, distance: 66.6
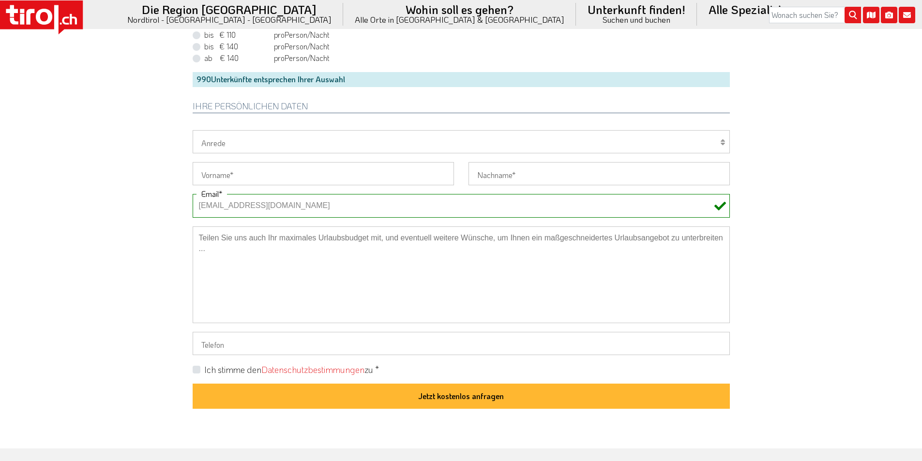
drag, startPoint x: 239, startPoint y: 142, endPoint x: 227, endPoint y: 174, distance: 34.2
click at [227, 174] on div "Ihre persönlichen Daten Herr Frau Familie Anrede Vorname Nachname irisl@gmx.ch …" at bounding box center [461, 248] width 552 height 322
select select "Familie"
click at [193, 130] on select "Herr Frau Familie" at bounding box center [461, 141] width 537 height 23
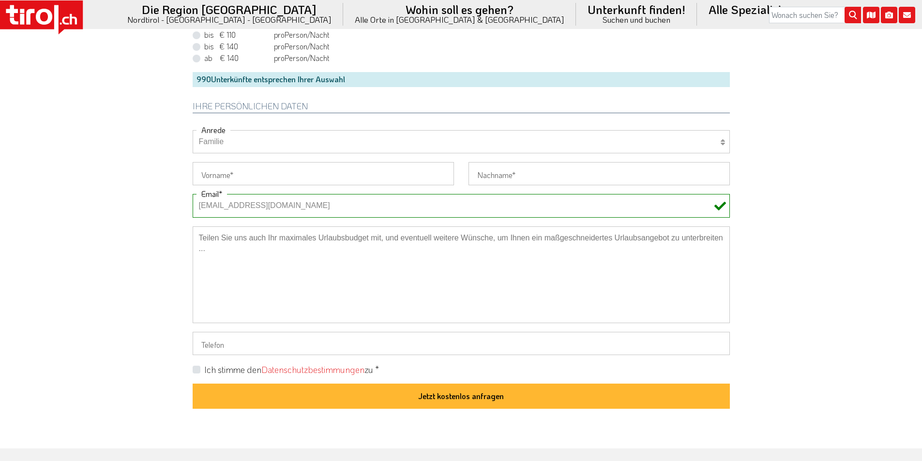
drag, startPoint x: 220, startPoint y: 173, endPoint x: 106, endPoint y: 125, distance: 123.6
click at [220, 173] on input "Vorname" at bounding box center [323, 173] width 261 height 23
paste input "Iris"
type input "Iris"
drag, startPoint x: 90, startPoint y: 107, endPoint x: 69, endPoint y: 30, distance: 80.2
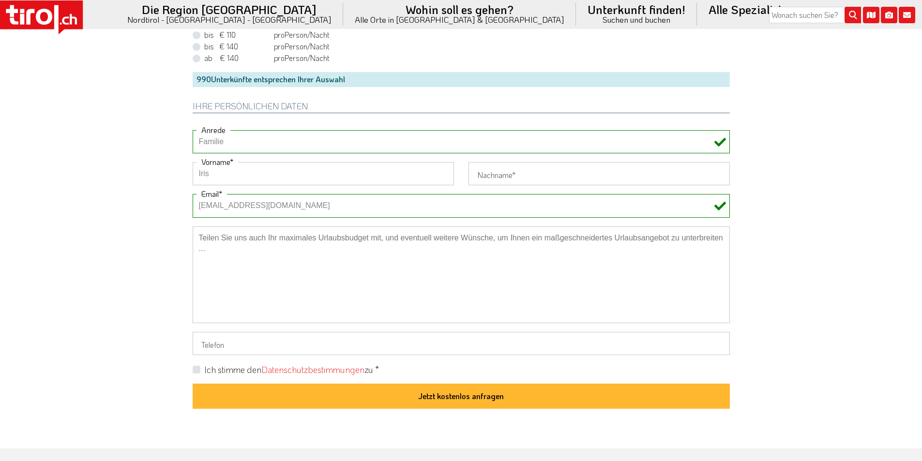
click at [488, 174] on input "Nachname" at bounding box center [599, 173] width 261 height 23
paste input "Landolt"
type input "Landolt"
click at [305, 244] on textarea at bounding box center [461, 275] width 537 height 97
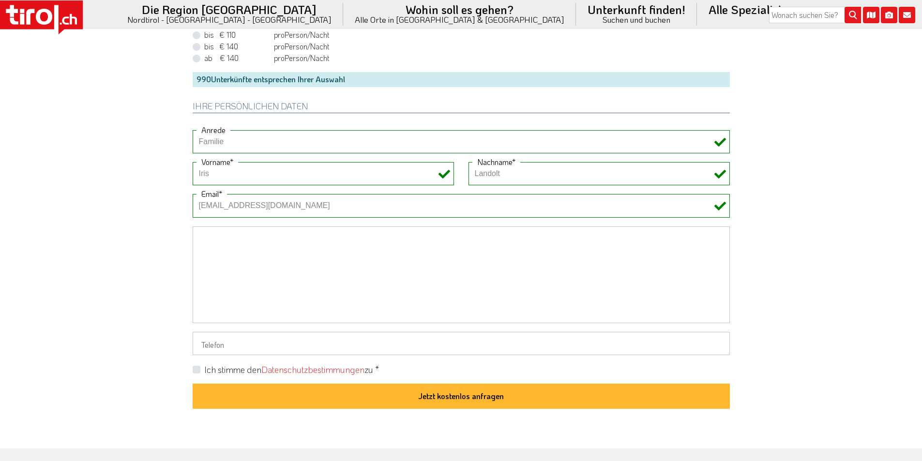
paste textarea "Gerne auch angebot mit frühstück. Muss kein wellness haben. Whirlpool wäre toll"
type textarea "Gerne auch angebot mit frühstück. Muss kein wellness haben. Whirlpool wäre toll"
click at [204, 368] on label "Ich stimme den Datenschutzbestimmungen zu *" at bounding box center [291, 370] width 175 height 12
click at [198, 368] on input "Ich stimme den Datenschutzbestimmungen zu *" at bounding box center [463, 369] width 537 height 6
checkbox input "true"
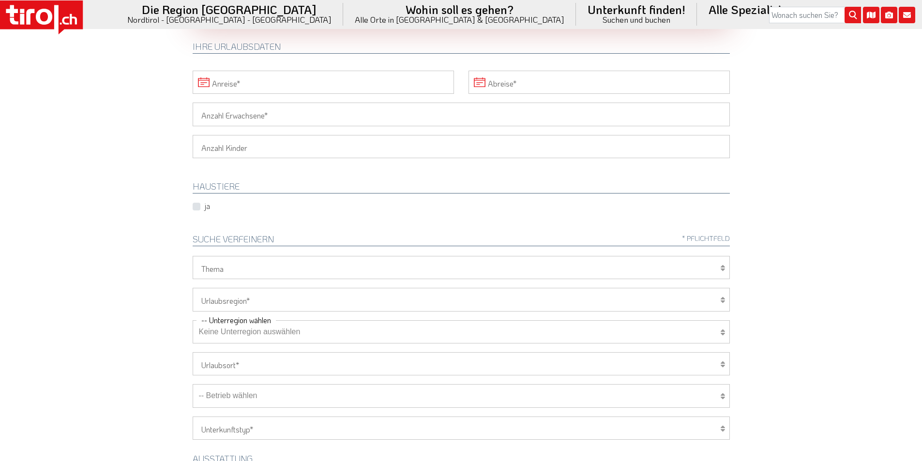
scroll to position [48, 0]
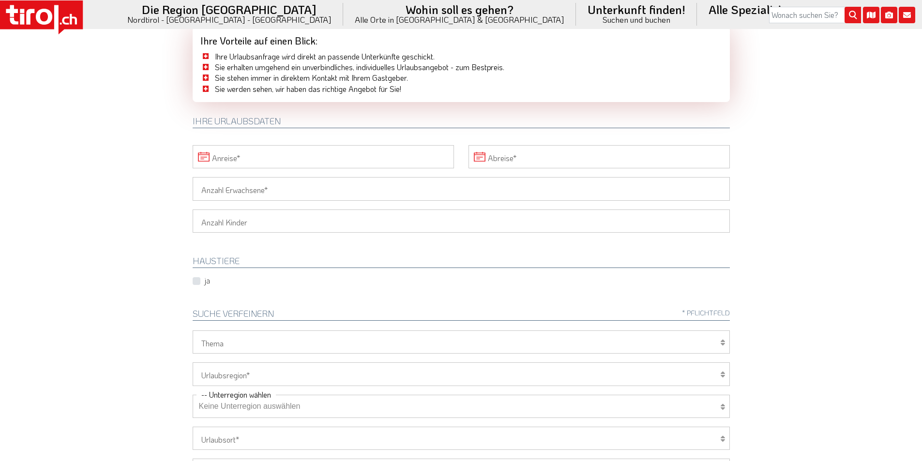
click at [275, 152] on input "Anreise" at bounding box center [323, 156] width 261 height 23
click at [483, 178] on icon at bounding box center [483, 179] width 7 height 7
click at [394, 247] on span "15" at bounding box center [394, 248] width 19 height 19
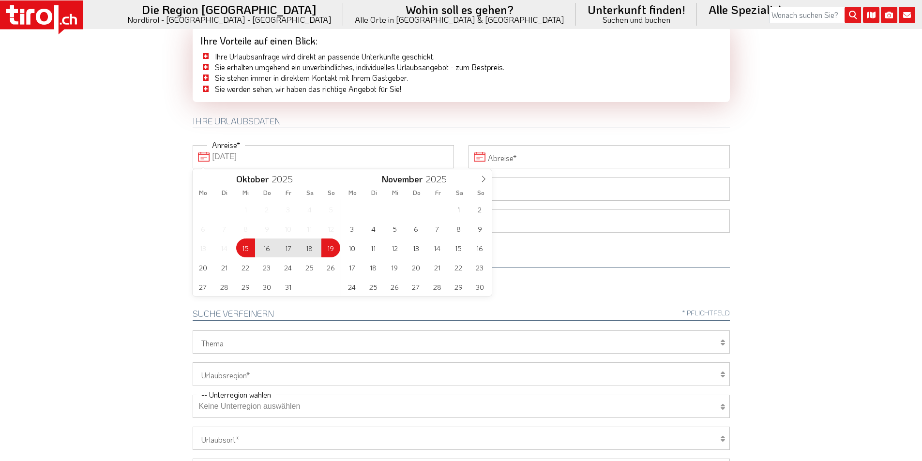
click at [323, 245] on span "19" at bounding box center [330, 248] width 19 height 19
type input "15-10-2025"
type input "19-10-2025"
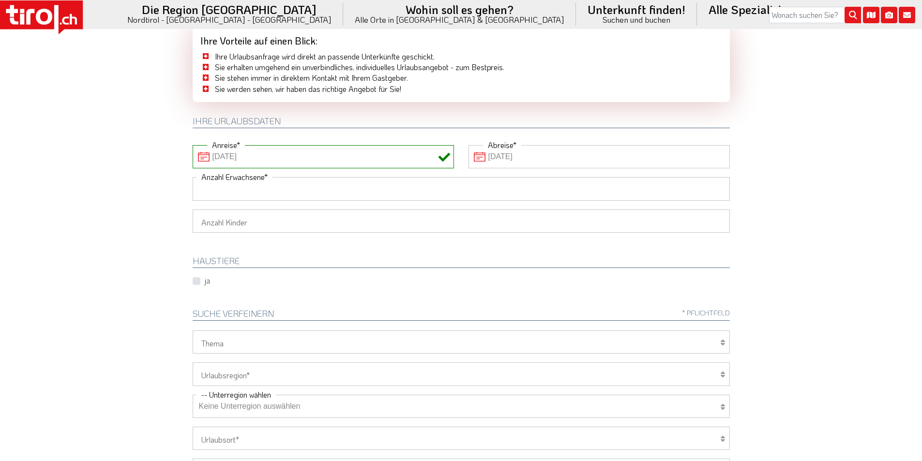
drag, startPoint x: 235, startPoint y: 191, endPoint x: 198, endPoint y: 182, distance: 38.0
click at [235, 191] on input "Anzahl Erwachsene" at bounding box center [461, 188] width 537 height 23
type input "2"
drag, startPoint x: 133, startPoint y: 157, endPoint x: 164, endPoint y: 188, distance: 43.5
click at [133, 157] on body ".st0{fill:#FFFFFF}.st1{fill:#E31017} Die Region [GEOGRAPHIC_DATA] [GEOGRAPHIC_D…" at bounding box center [461, 182] width 922 height 461
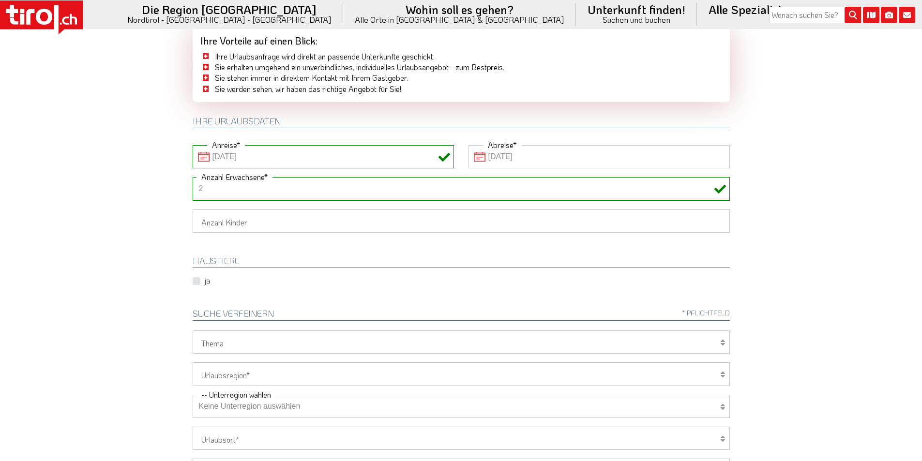
click at [216, 229] on select "1 2 3 4 5 6" at bounding box center [461, 221] width 537 height 23
select select "1"
click at [193, 210] on select "1 2 3 4 5 6" at bounding box center [461, 221] width 537 height 23
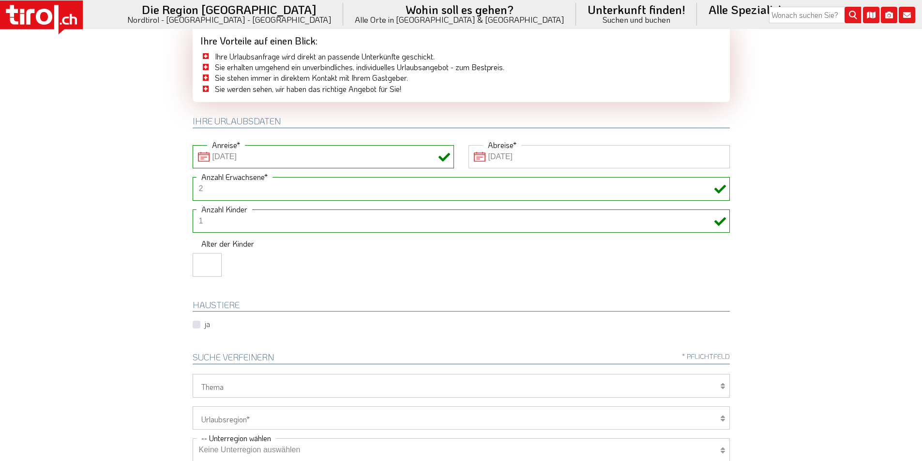
click at [197, 261] on input "number" at bounding box center [207, 264] width 29 height 23
type input "17"
click at [83, 214] on body ".st0{fill:#FFFFFF}.st1{fill:#E31017} Die Region [GEOGRAPHIC_DATA] [GEOGRAPHIC_D…" at bounding box center [461, 182] width 922 height 461
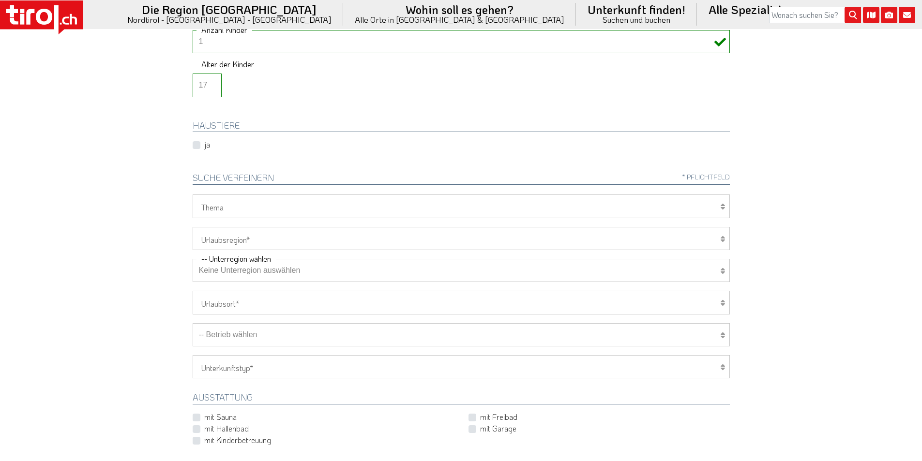
scroll to position [290, 0]
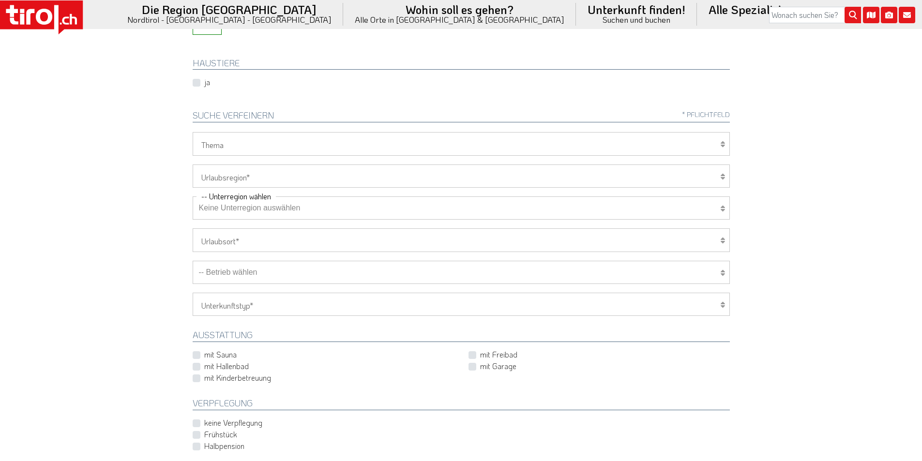
click at [251, 173] on select "[GEOGRAPHIC_DATA]/Nordtirol Osttirol [GEOGRAPHIC_DATA] Tirols Nachbarn" at bounding box center [461, 176] width 537 height 23
select select "7272"
click at [193, 165] on select "[GEOGRAPHIC_DATA]/Nordtirol Osttirol [GEOGRAPHIC_DATA] Tirols Nachbarn" at bounding box center [461, 176] width 537 height 23
click at [233, 142] on select "Wellness Mountainbiken/Radfahren Familie Wandern Sport Skifahren Motorrad Golf" at bounding box center [461, 143] width 537 height 23
select select "7399"
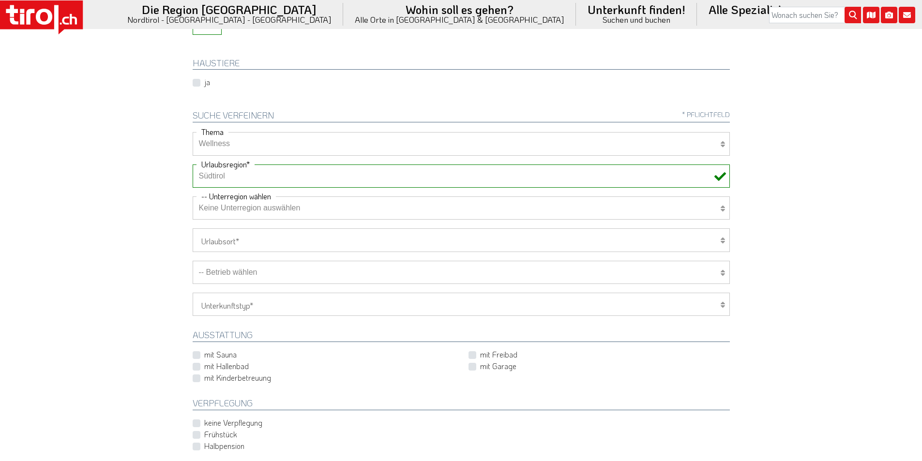
click at [193, 132] on select "Wellness Mountainbiken/Radfahren Familie Wandern Sport Skifahren Motorrad Golf" at bounding box center [461, 143] width 537 height 23
click at [238, 211] on select "Keine Unterregion auswählen Achensee Alpbachtal & Tiroler Seenland Arlberg Feri…" at bounding box center [461, 208] width 537 height 23
select select "7322"
click at [193, 197] on select "Keine Unterregion auswählen Achensee Alpbachtal & Tiroler Seenland Arlberg Feri…" at bounding box center [461, 208] width 537 height 23
click at [239, 279] on select "-- Betrieb wählen ABINEA Dolomiti Romantic SPA Hotel [GEOGRAPHIC_DATA] - Oetz A…" at bounding box center [461, 272] width 537 height 23
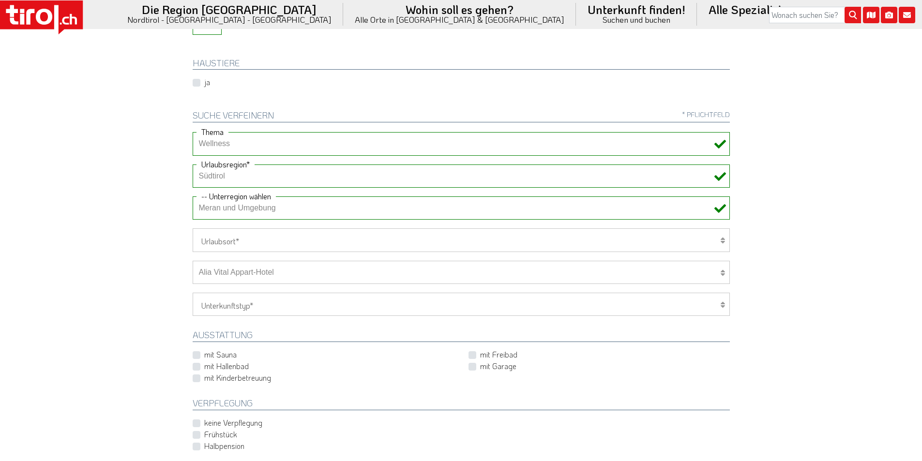
click at [193, 261] on select "-- Betrieb wählen ABINEA Dolomiti Romantic SPA Hotel [GEOGRAPHIC_DATA] - Oetz A…" at bounding box center [461, 272] width 537 height 23
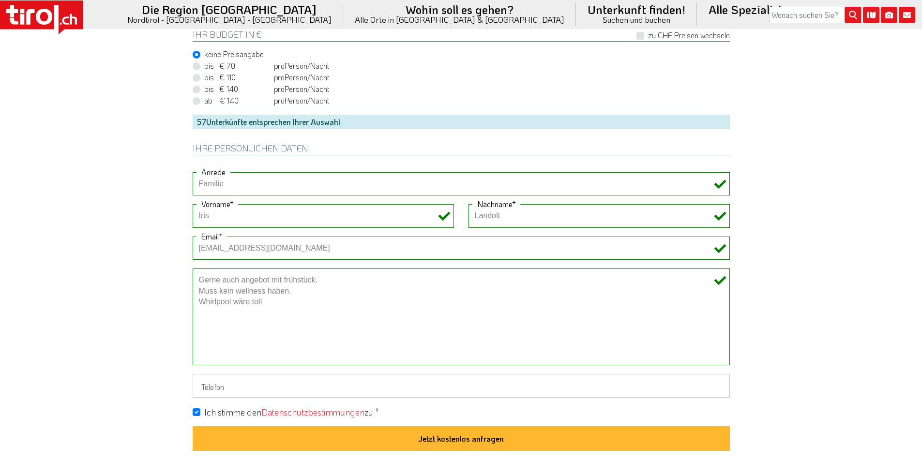
scroll to position [774, 0]
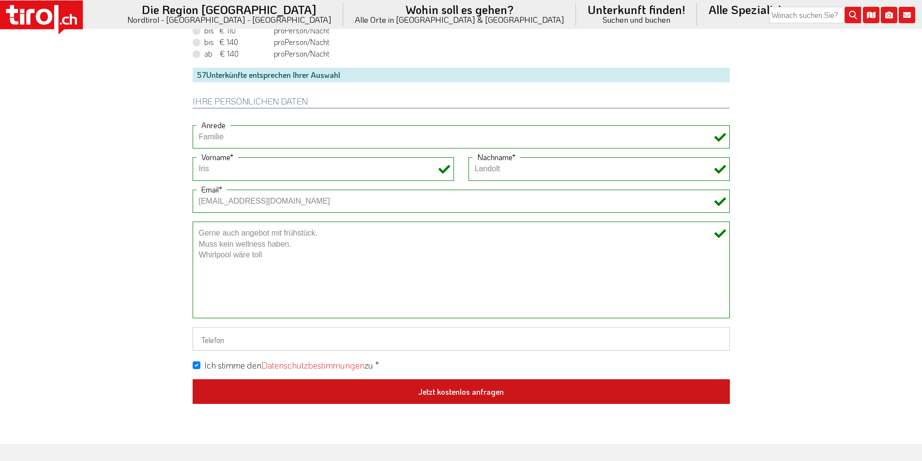
click at [469, 390] on button "Jetzt kostenlos anfragen" at bounding box center [461, 391] width 537 height 25
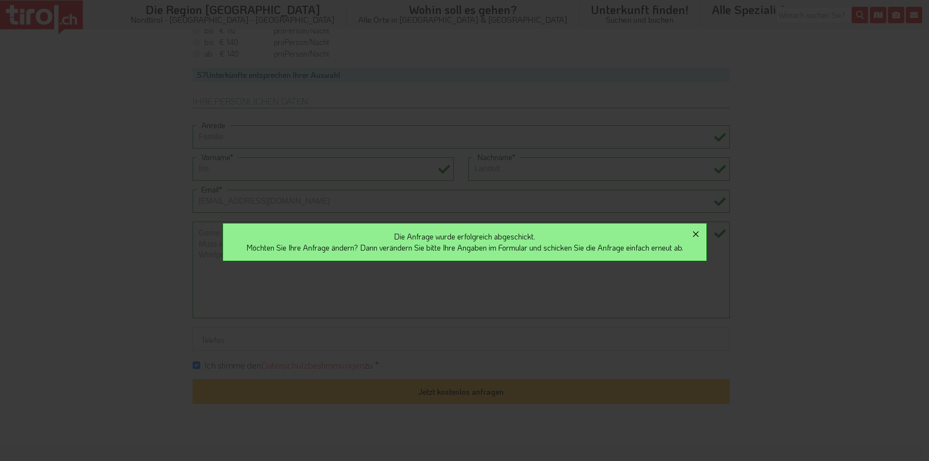
click at [702, 233] on icon "button" at bounding box center [696, 234] width 12 height 12
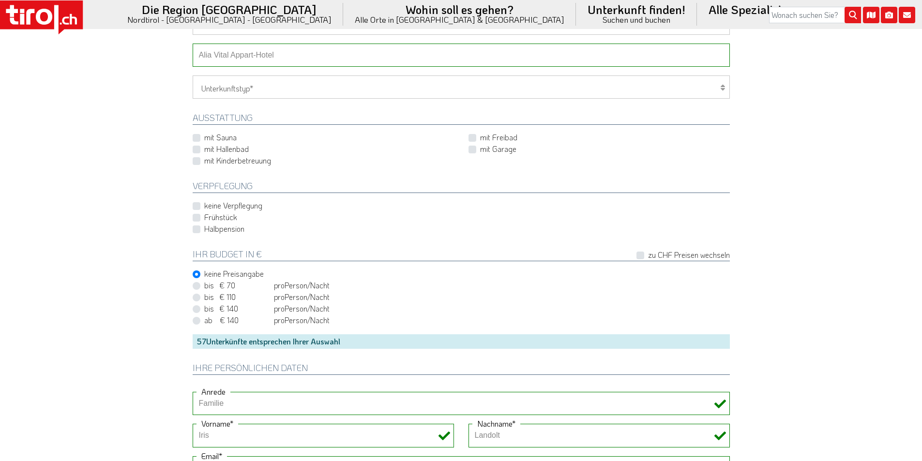
scroll to position [484, 0]
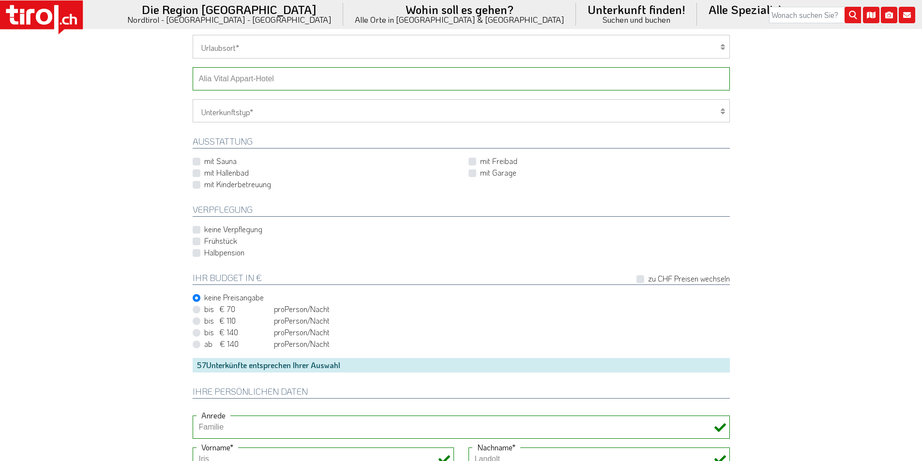
click at [242, 73] on select "-- Betrieb wählen ABINEA Dolomiti Romantic SPA Hotel [GEOGRAPHIC_DATA] - Oetz A…" at bounding box center [461, 78] width 537 height 23
click at [193, 67] on select "-- Betrieb wählen ABINEA Dolomiti Romantic SPA Hotel [GEOGRAPHIC_DATA] - Oetz A…" at bounding box center [461, 78] width 537 height 23
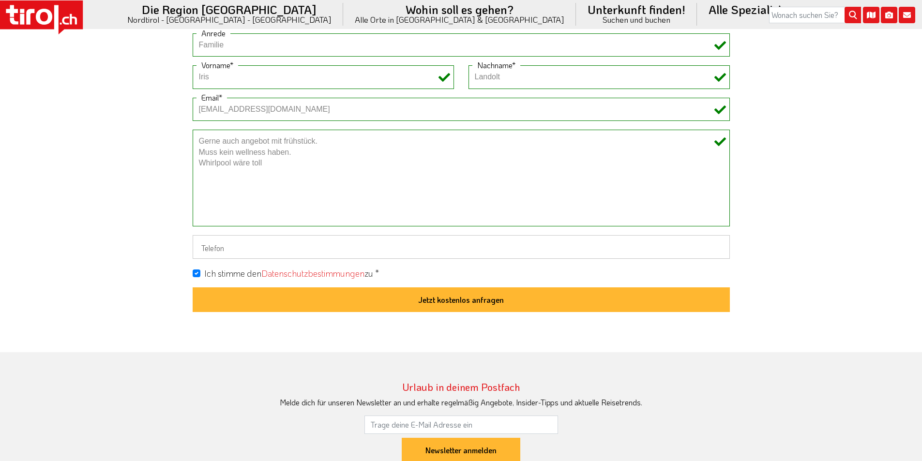
scroll to position [871, 0]
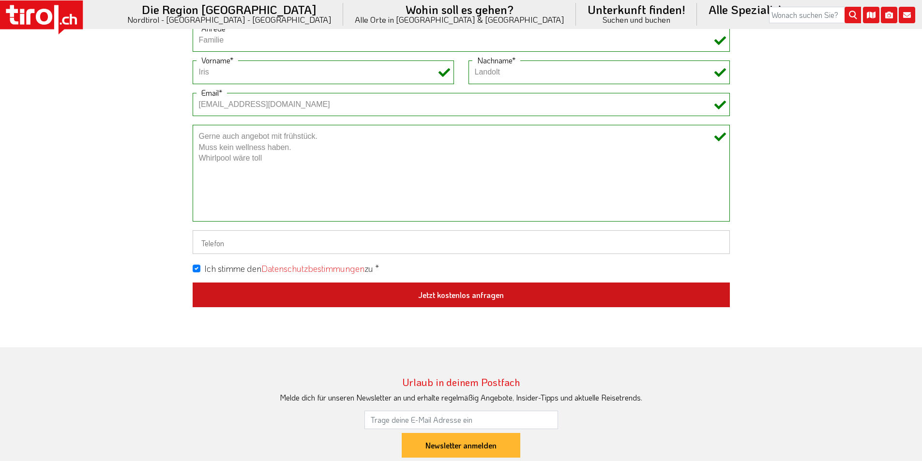
click at [437, 292] on button "Jetzt kostenlos anfragen" at bounding box center [461, 295] width 537 height 25
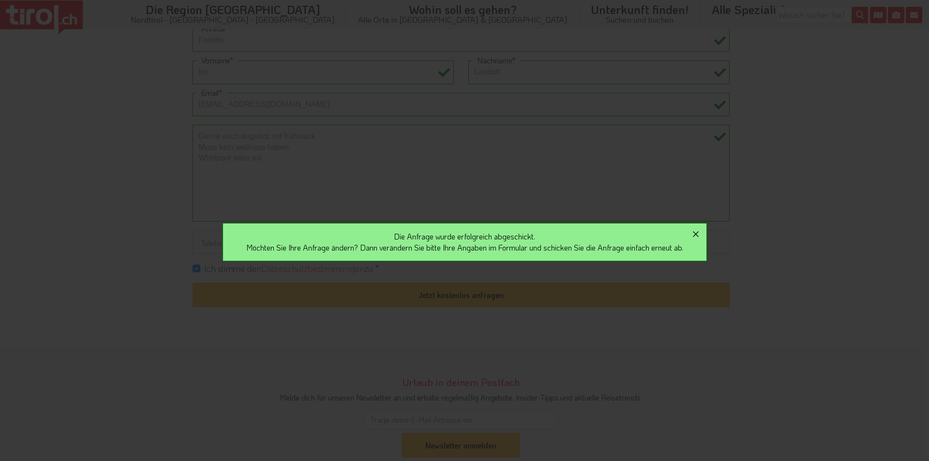
click at [700, 231] on icon "button" at bounding box center [696, 234] width 12 height 12
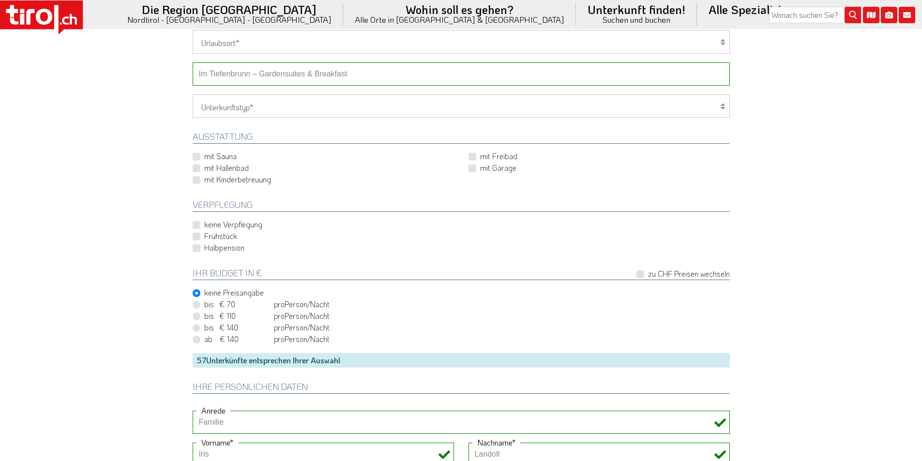
scroll to position [484, 0]
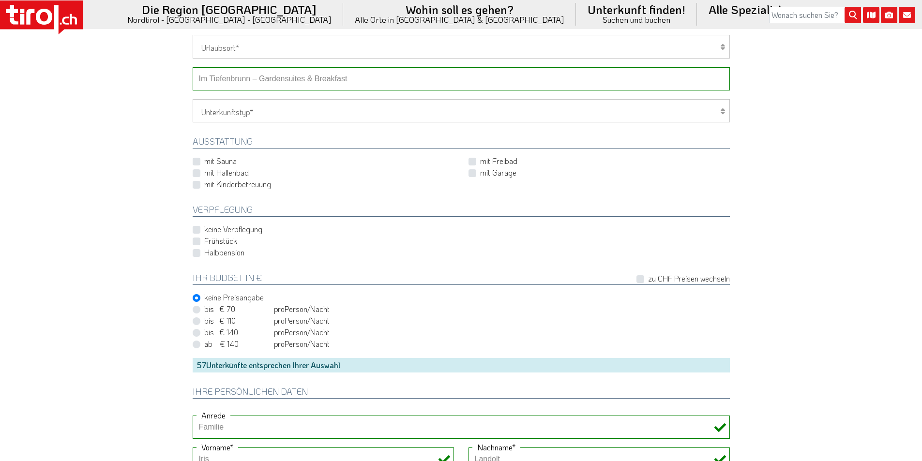
click at [260, 76] on select "-- Betrieb wählen ABINEA Dolomiti Romantic SPA Hotel [GEOGRAPHIC_DATA] - Oetz A…" at bounding box center [461, 78] width 537 height 23
click at [193, 67] on select "-- Betrieb wählen ABINEA Dolomiti Romantic SPA Hotel [GEOGRAPHIC_DATA] - Oetz A…" at bounding box center [461, 78] width 537 height 23
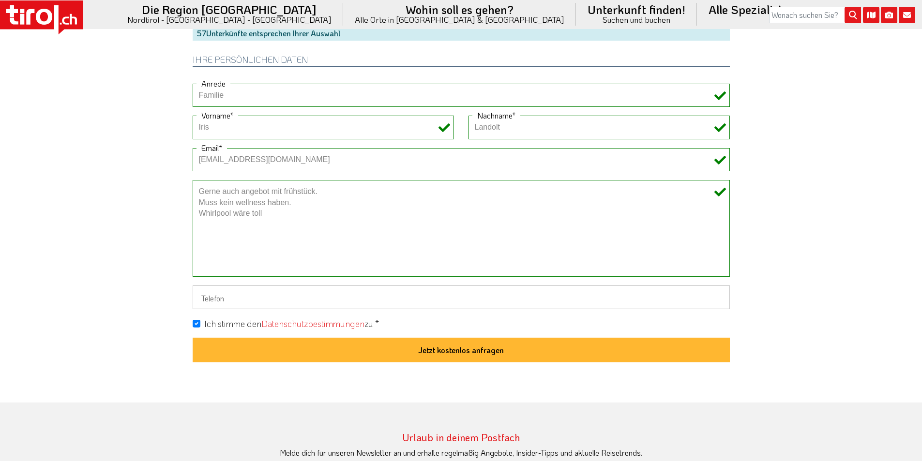
scroll to position [823, 0]
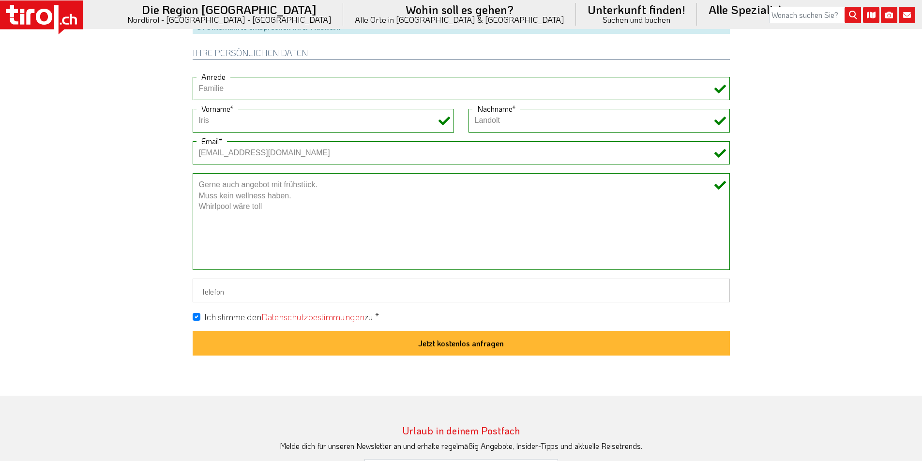
click at [454, 342] on button "Jetzt kostenlos anfragen" at bounding box center [461, 343] width 537 height 25
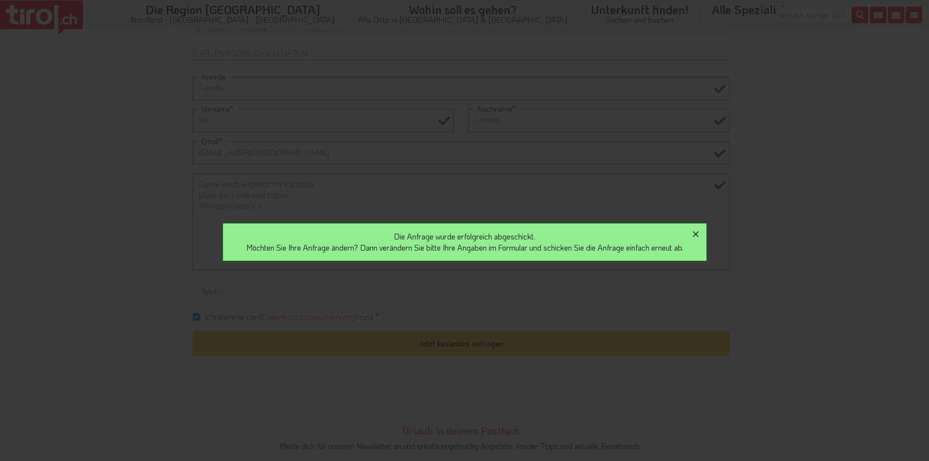
click at [702, 230] on icon "button" at bounding box center [696, 234] width 12 height 12
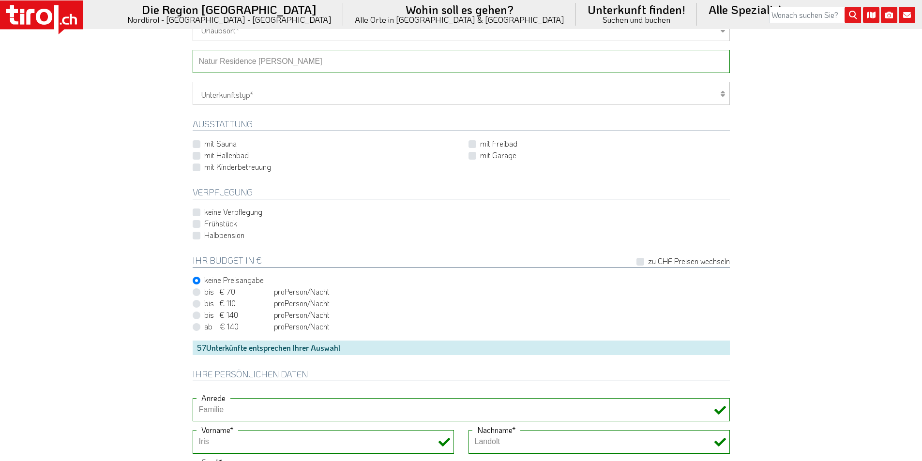
scroll to position [484, 0]
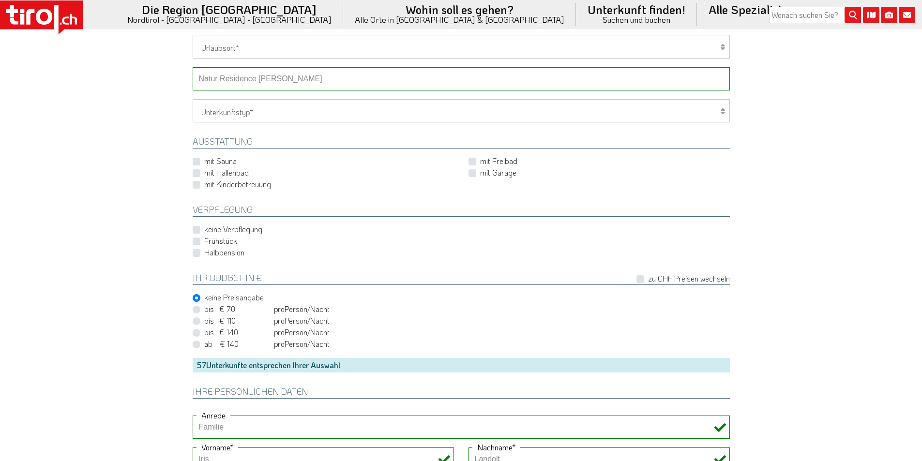
click at [242, 78] on select "-- Betrieb wählen ABINEA Dolomiti Romantic SPA Hotel [GEOGRAPHIC_DATA] - Oetz A…" at bounding box center [461, 78] width 537 height 23
click at [193, 67] on select "-- Betrieb wählen ABINEA Dolomiti Romantic SPA Hotel [GEOGRAPHIC_DATA] - Oetz A…" at bounding box center [461, 78] width 537 height 23
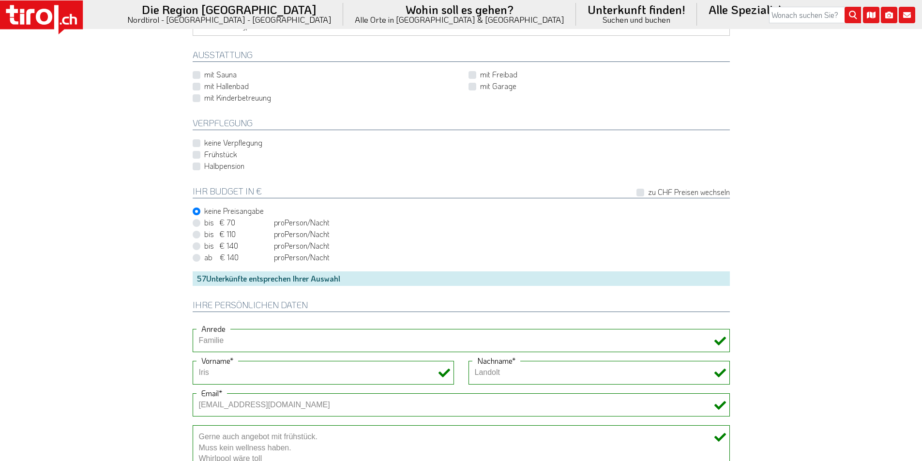
scroll to position [823, 0]
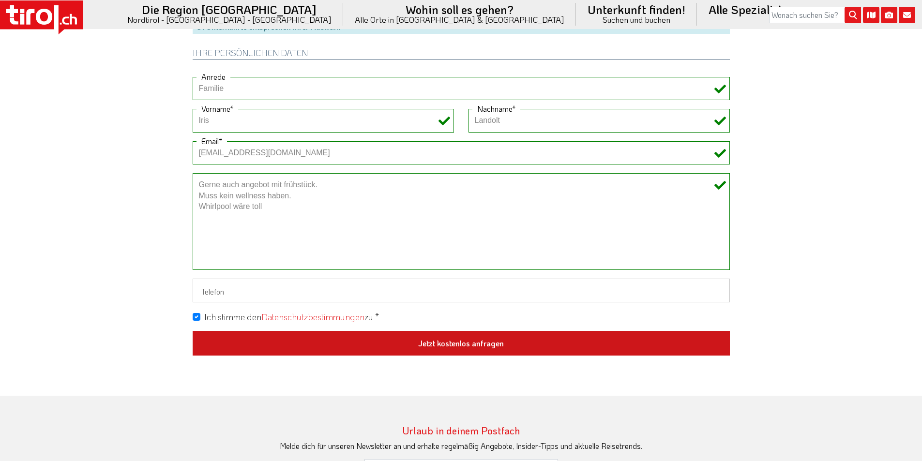
click at [449, 338] on button "Jetzt kostenlos anfragen" at bounding box center [461, 343] width 537 height 25
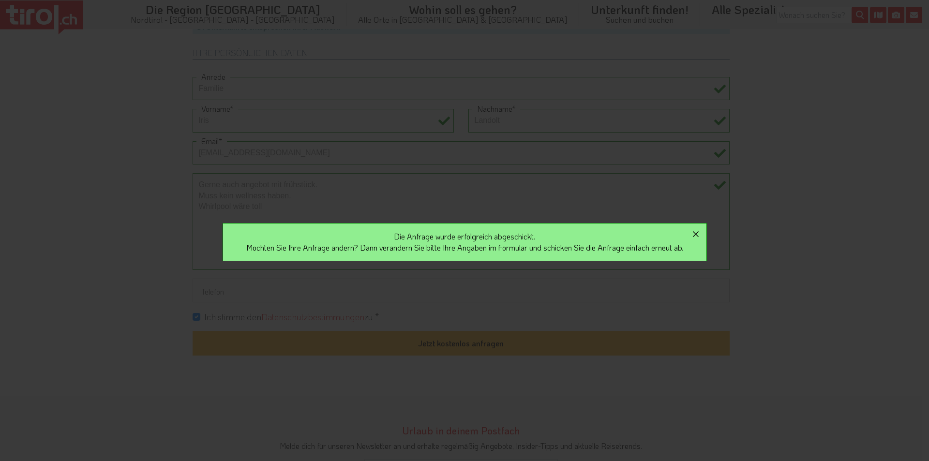
click at [701, 233] on icon "button" at bounding box center [696, 234] width 12 height 12
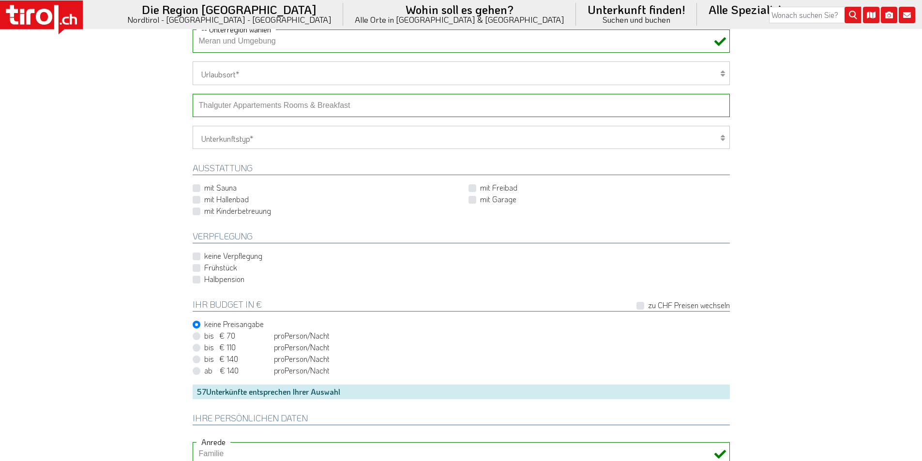
scroll to position [436, 0]
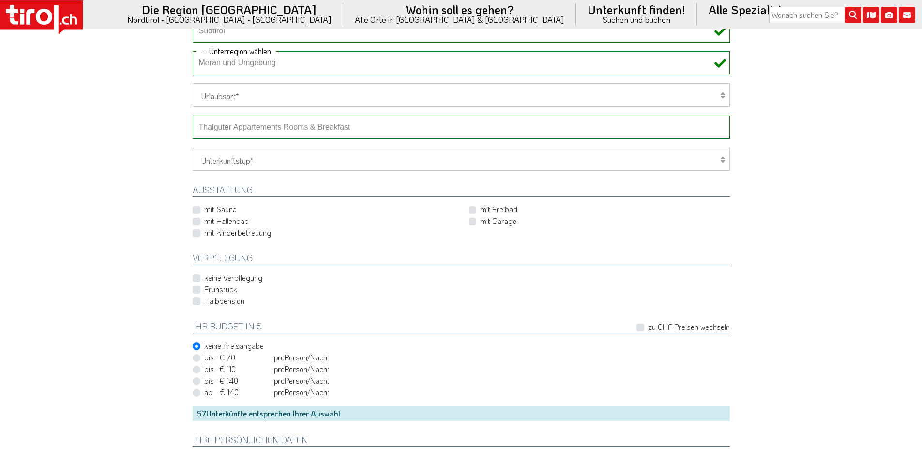
click at [243, 125] on select "-- Betrieb wählen ABINEA Dolomiti Romantic SPA Hotel [GEOGRAPHIC_DATA] - Oetz A…" at bounding box center [461, 127] width 537 height 23
select select "7892"
click at [193, 116] on select "-- Betrieb wählen ABINEA Dolomiti Romantic SPA Hotel [GEOGRAPHIC_DATA] - Oetz A…" at bounding box center [461, 127] width 537 height 23
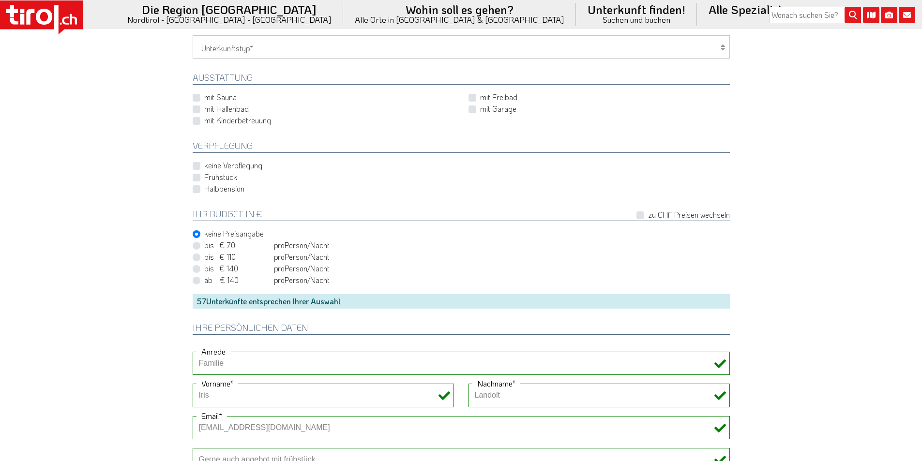
scroll to position [823, 0]
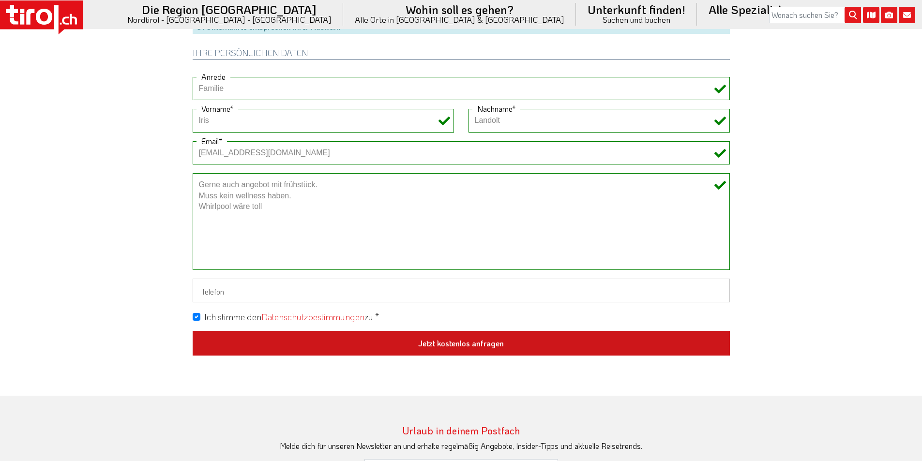
click at [442, 340] on button "Jetzt kostenlos anfragen" at bounding box center [461, 343] width 537 height 25
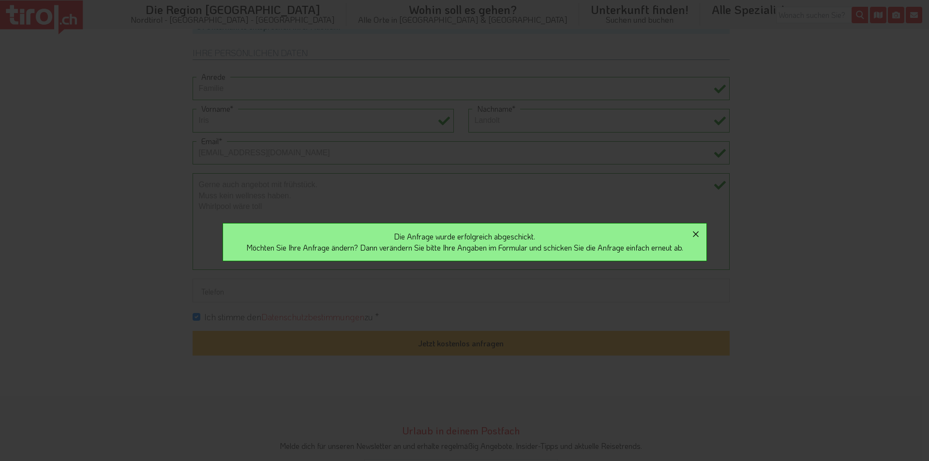
click at [701, 232] on icon "button" at bounding box center [696, 234] width 12 height 12
